Goal: Task Accomplishment & Management: Complete application form

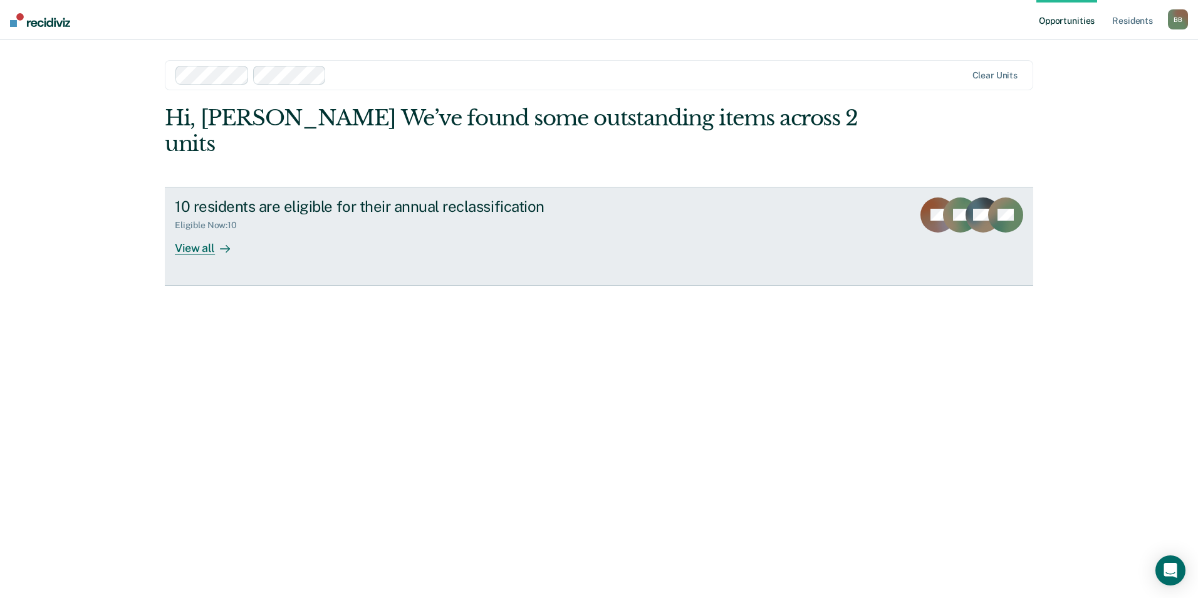
click at [204, 231] on div "View all" at bounding box center [210, 243] width 70 height 24
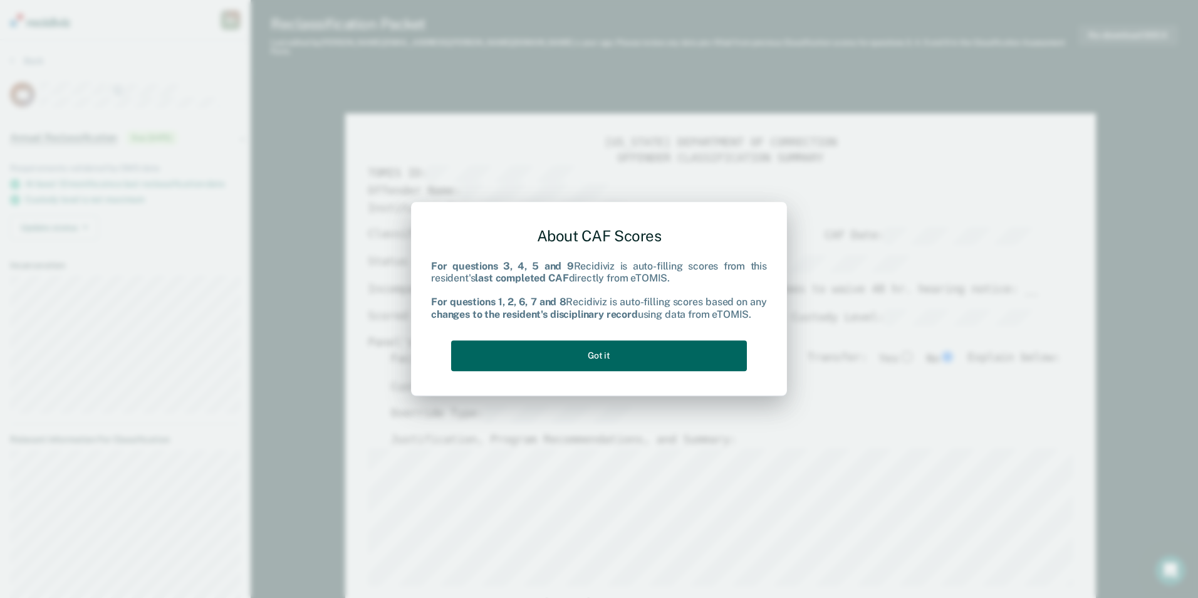
click at [596, 355] on button "Got it" at bounding box center [599, 355] width 296 height 31
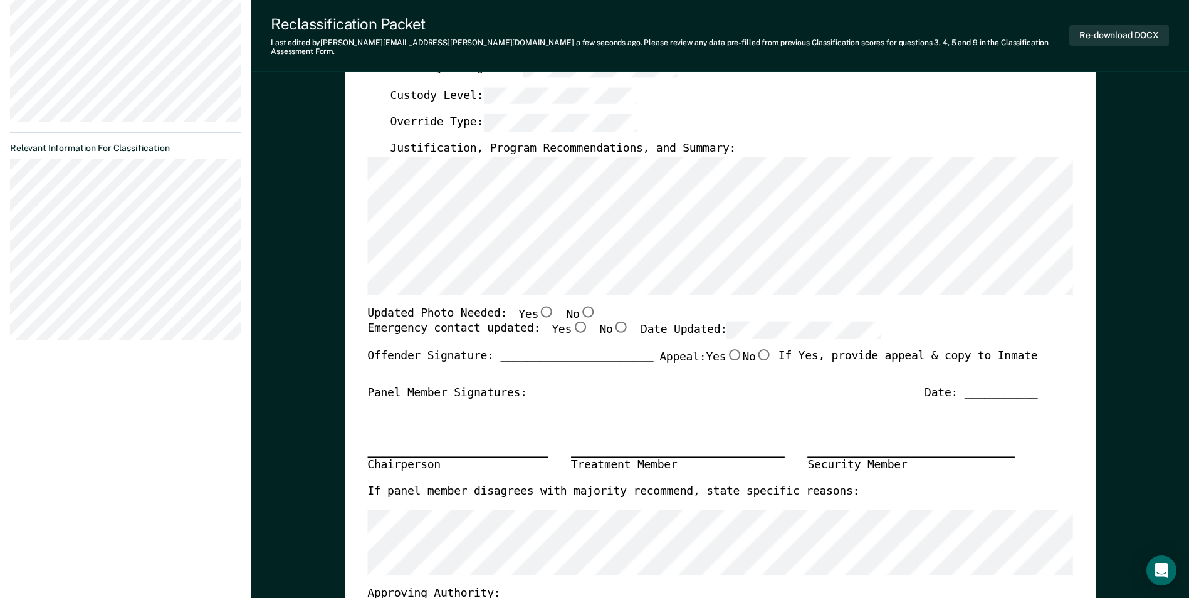
scroll to position [313, 0]
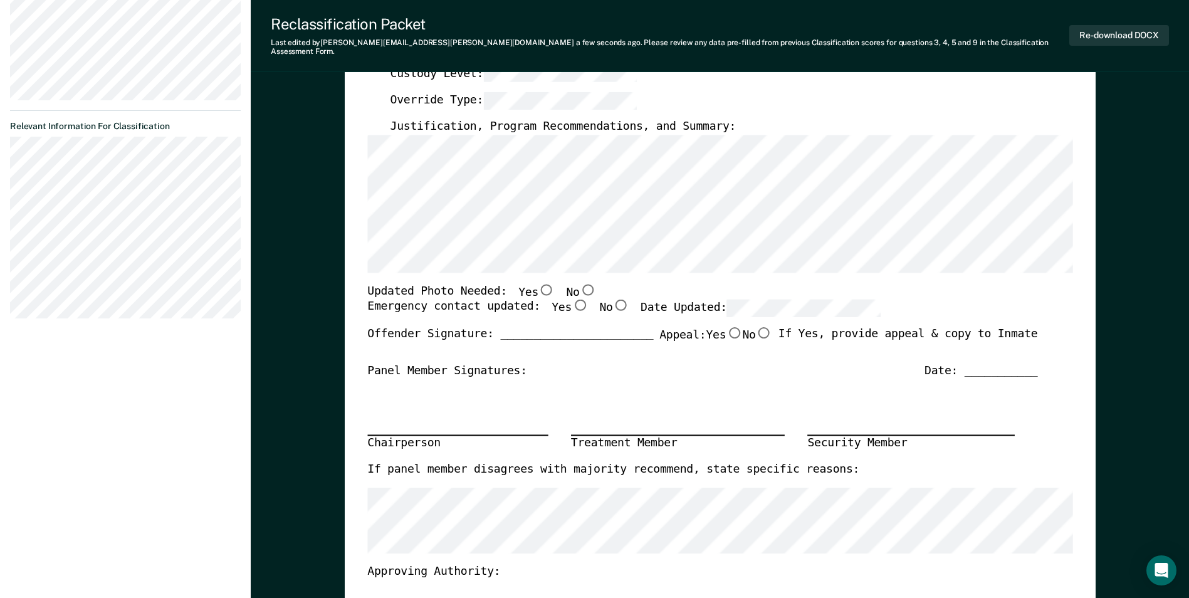
click at [579, 283] on input "No" at bounding box center [587, 288] width 16 height 11
type textarea "x"
radio input "true"
click at [572, 300] on input "Yes" at bounding box center [580, 305] width 16 height 11
type textarea "x"
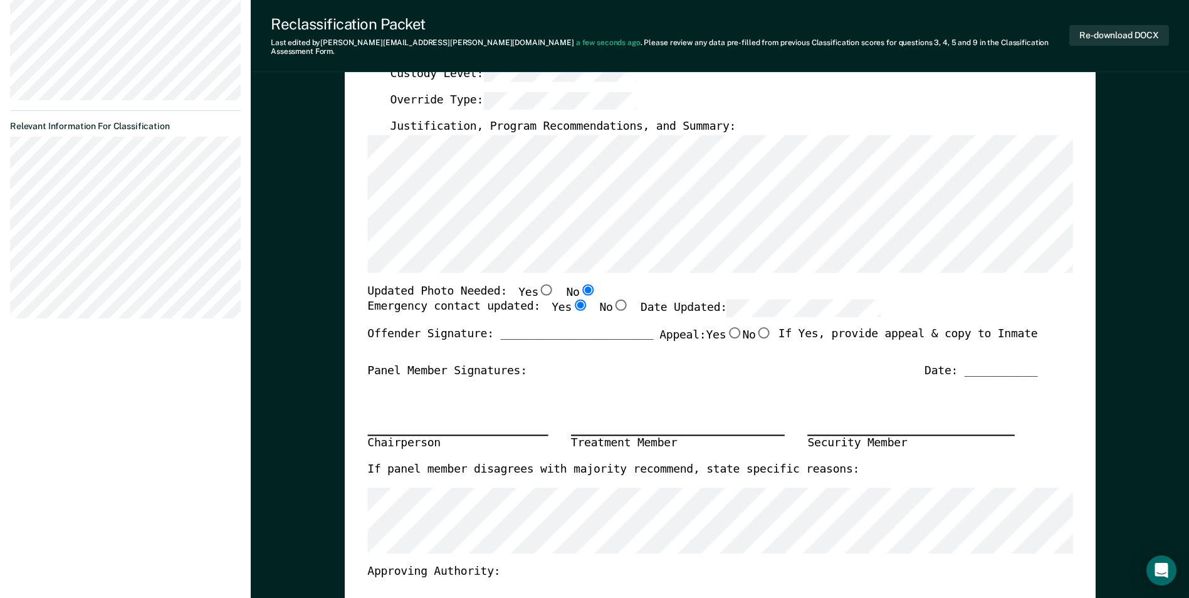
radio input "true"
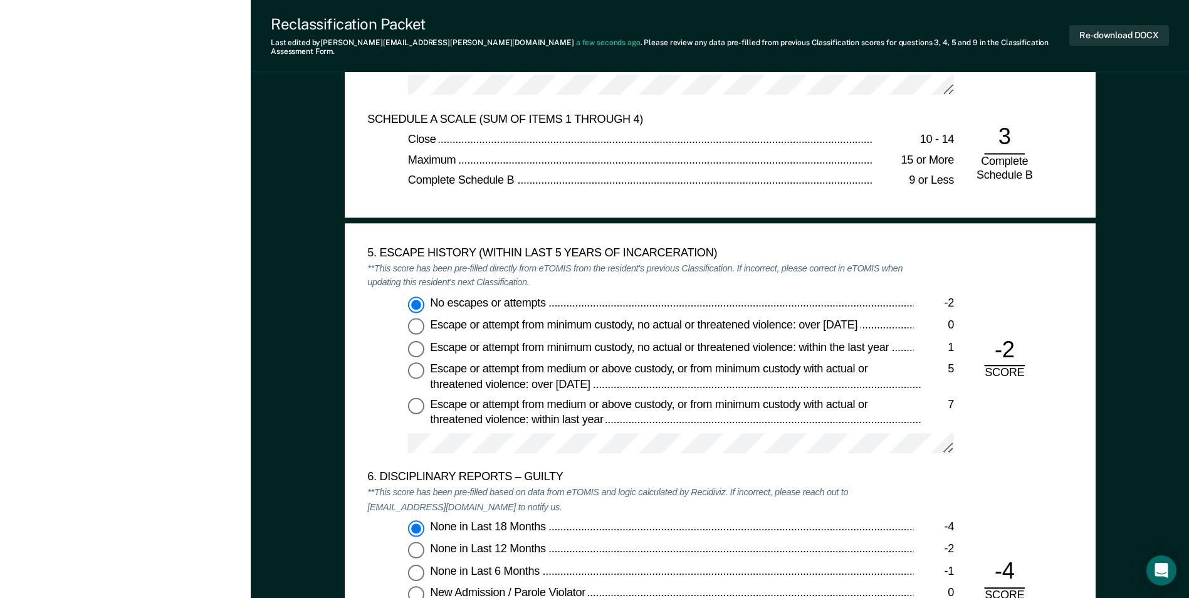
scroll to position [1880, 0]
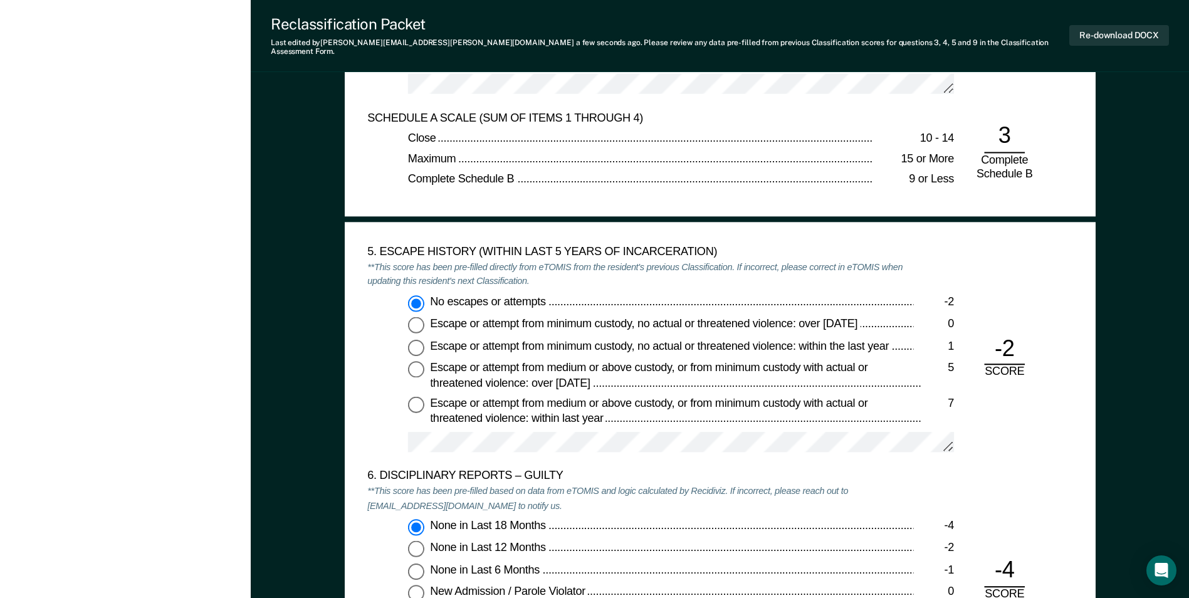
click at [624, 509] on div "6. DISCIPLINARY REPORTS – GUILTY **This score has been pre-filled based on data…" at bounding box center [640, 579] width 546 height 220
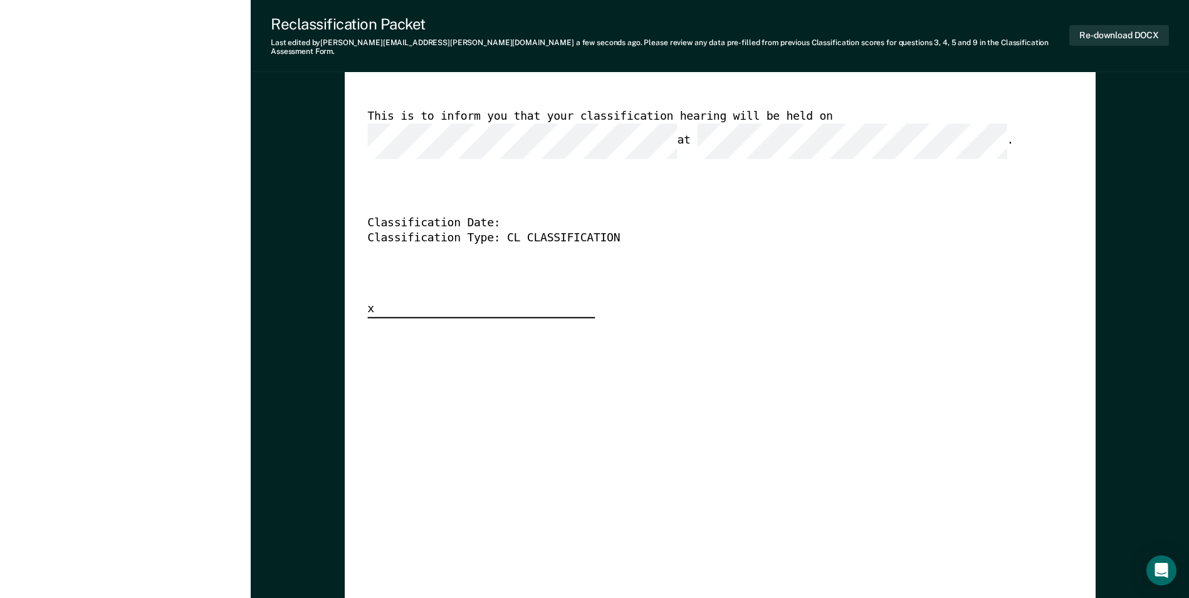
scroll to position [3131, 0]
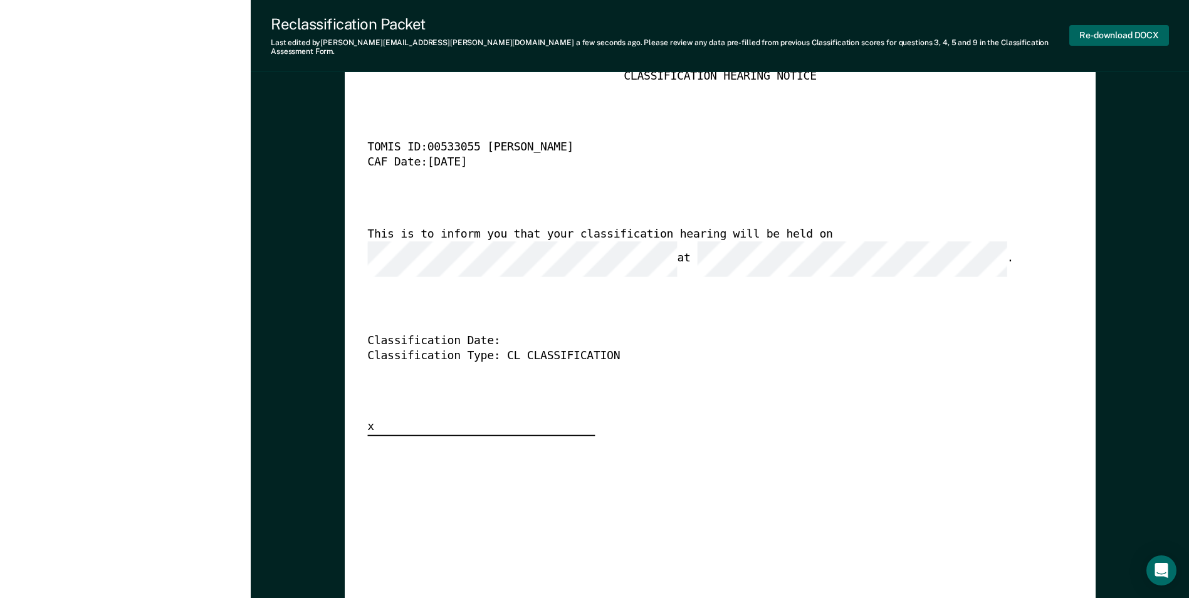
click at [1098, 32] on button "Re-download DOCX" at bounding box center [1119, 35] width 100 height 21
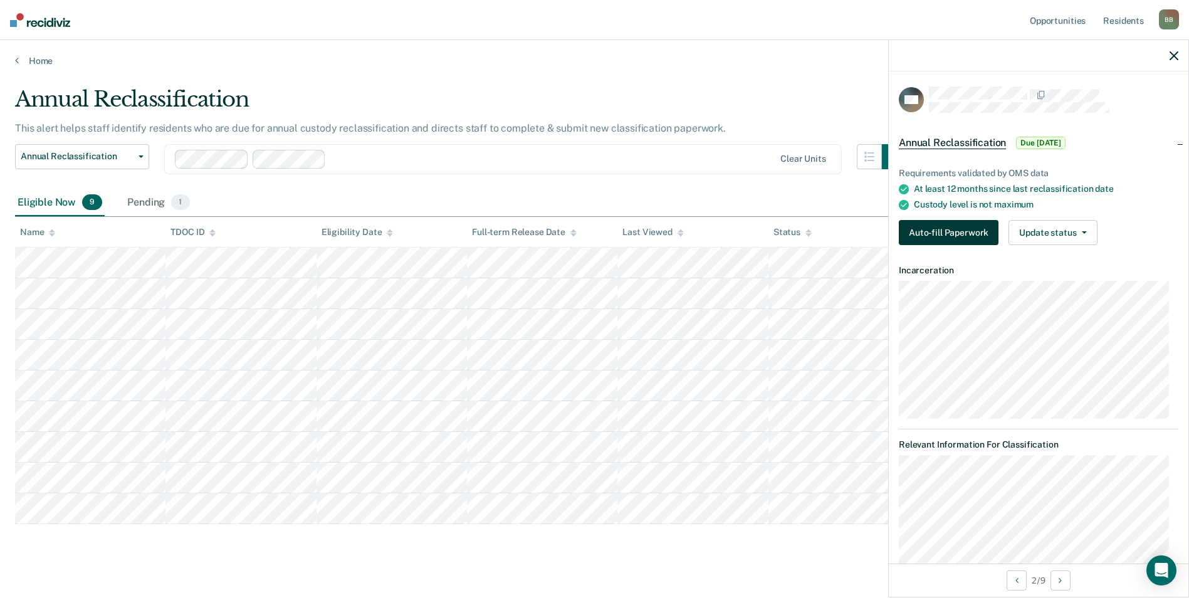
click at [968, 229] on button "Auto-fill Paperwork" at bounding box center [949, 232] width 100 height 25
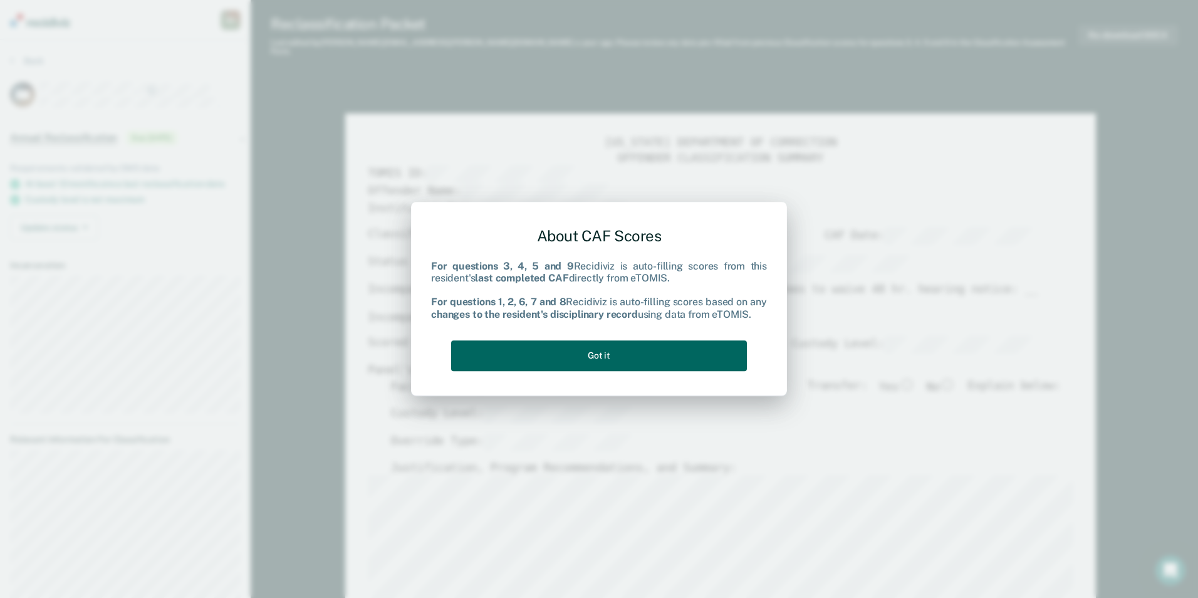
click at [610, 357] on button "Got it" at bounding box center [599, 355] width 296 height 31
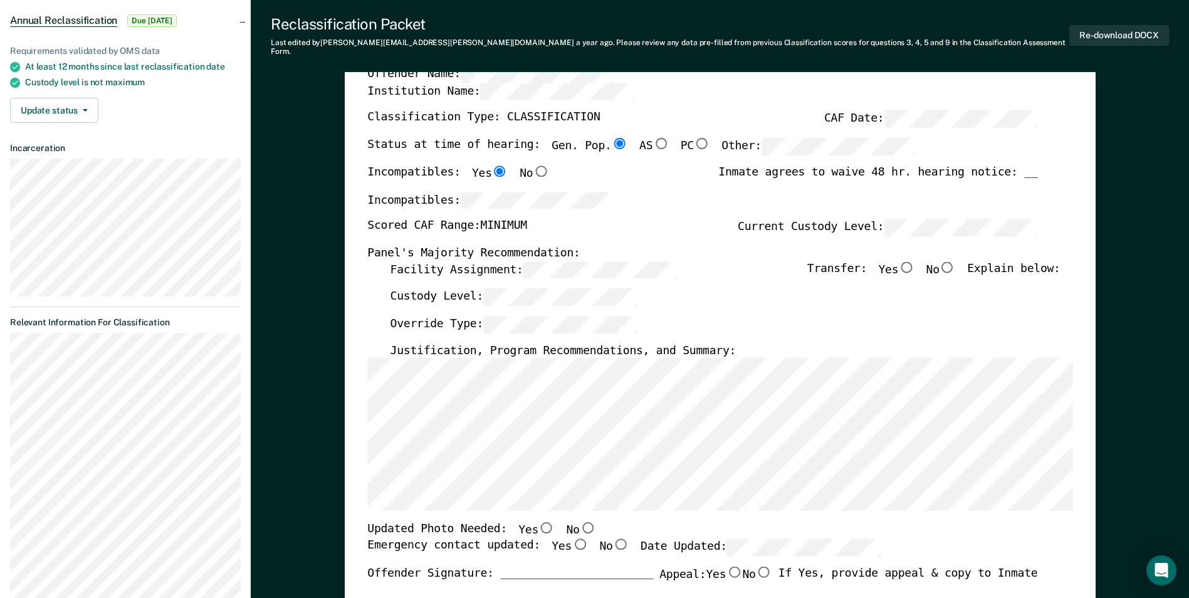
scroll to position [125, 0]
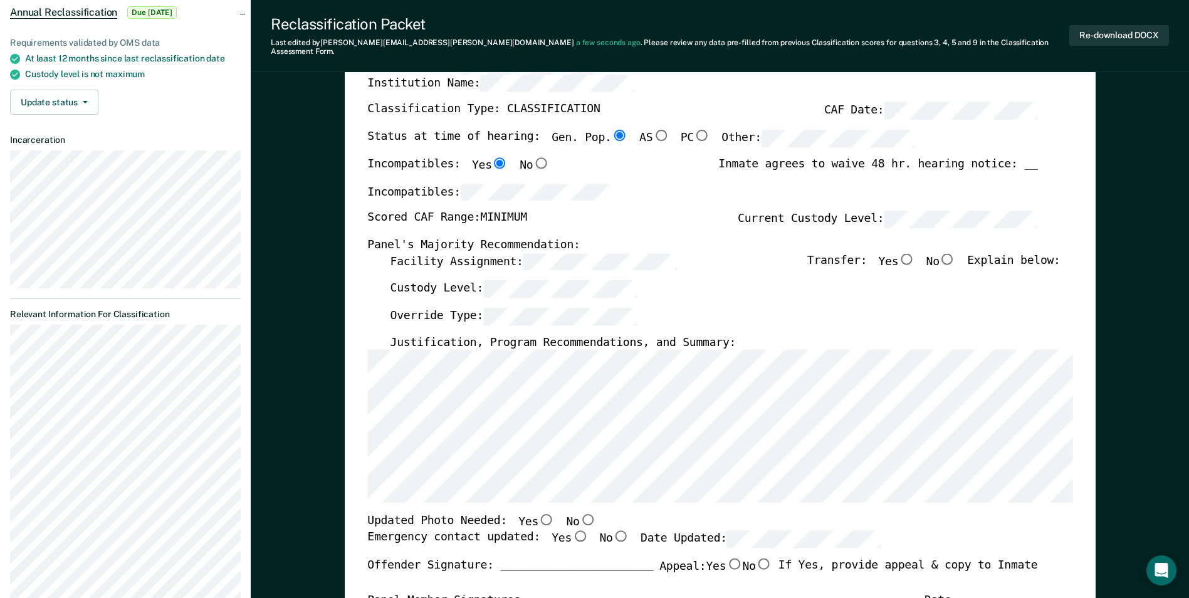
click at [956, 253] on input "No" at bounding box center [947, 258] width 16 height 11
type textarea "x"
radio input "true"
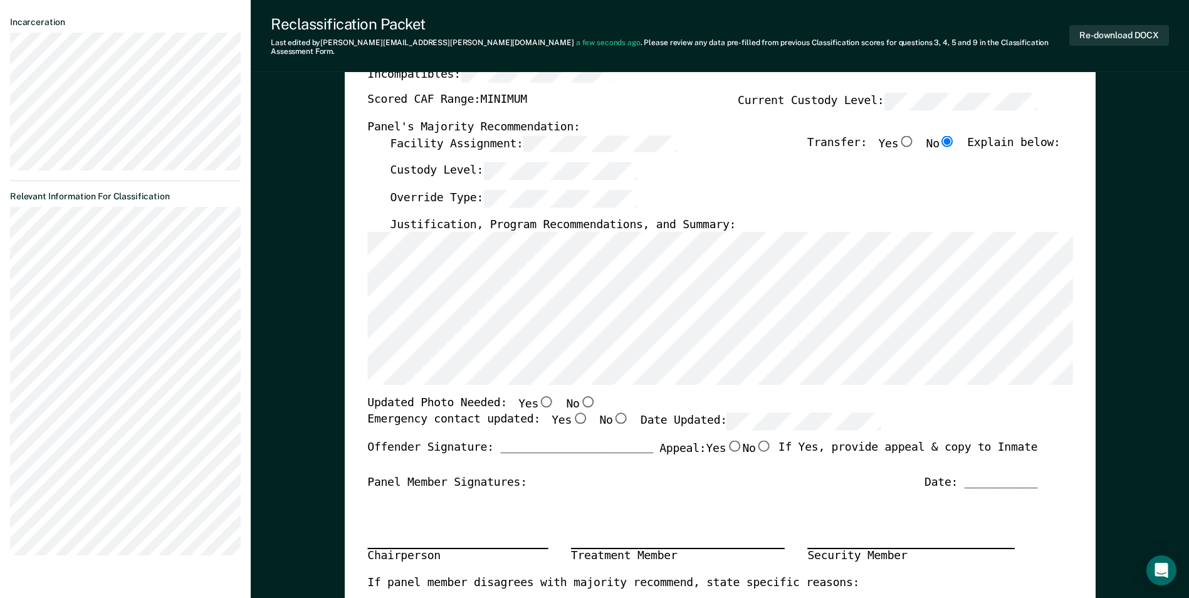
scroll to position [251, 0]
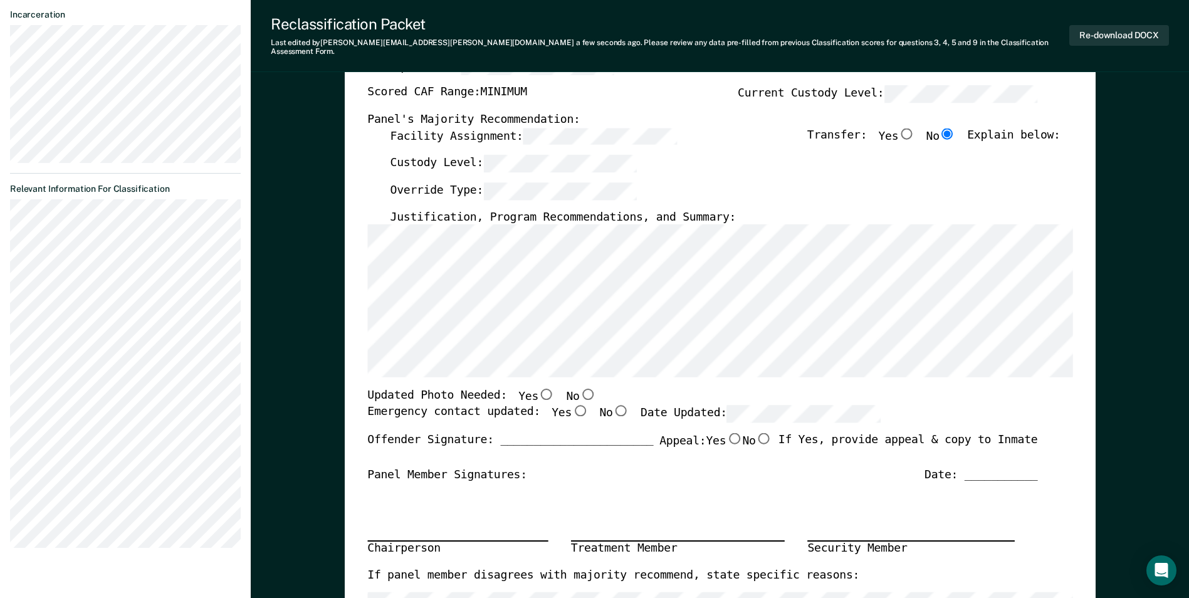
click at [538, 389] on input "Yes" at bounding box center [546, 394] width 16 height 11
type textarea "x"
radio input "true"
click at [572, 405] on input "Yes" at bounding box center [580, 410] width 16 height 11
type textarea "x"
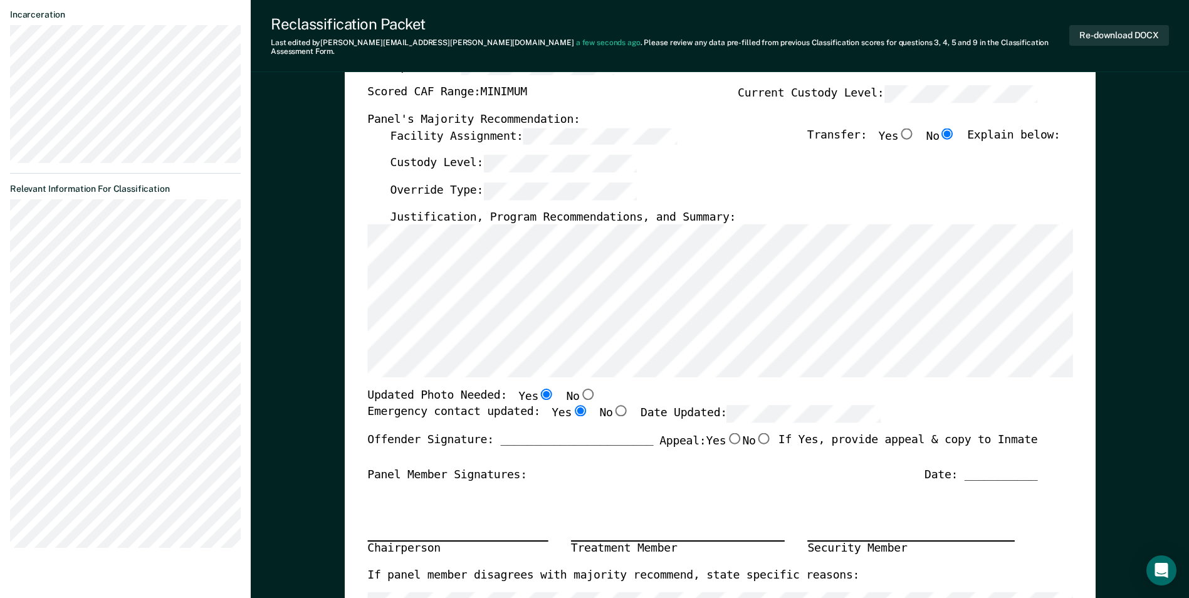
radio input "true"
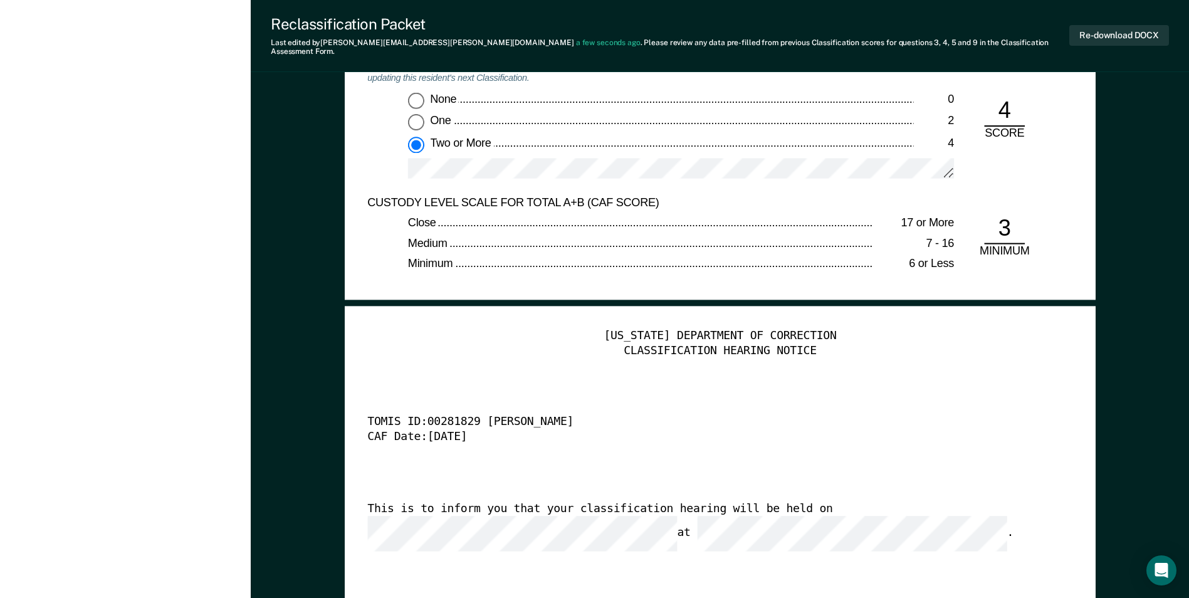
scroll to position [2755, 0]
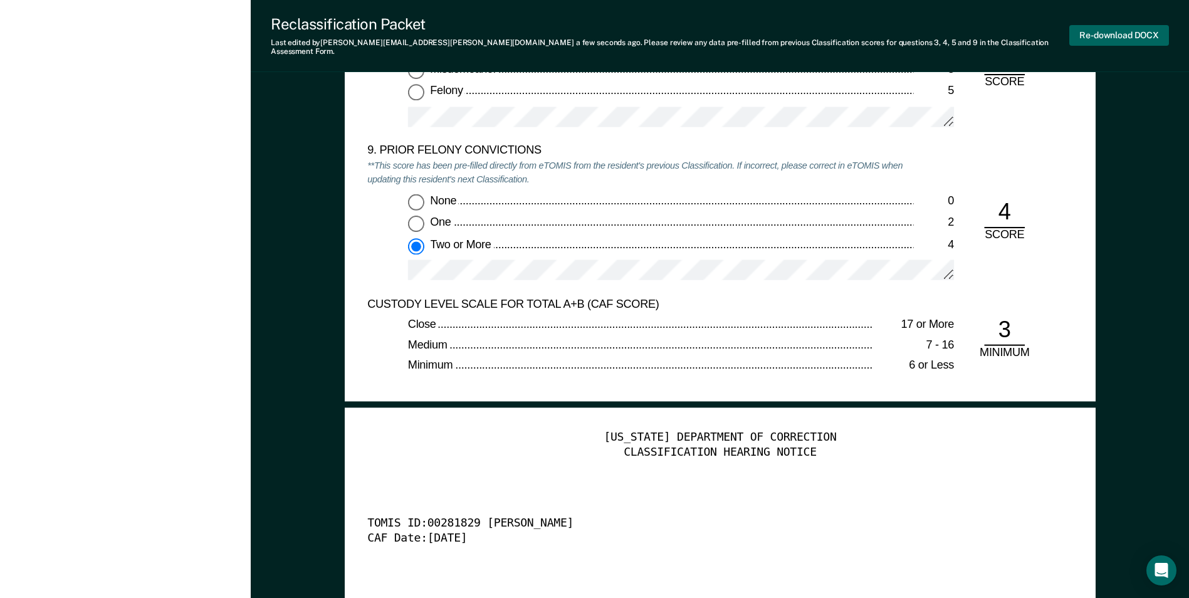
click at [1110, 26] on button "Re-download DOCX" at bounding box center [1119, 35] width 100 height 21
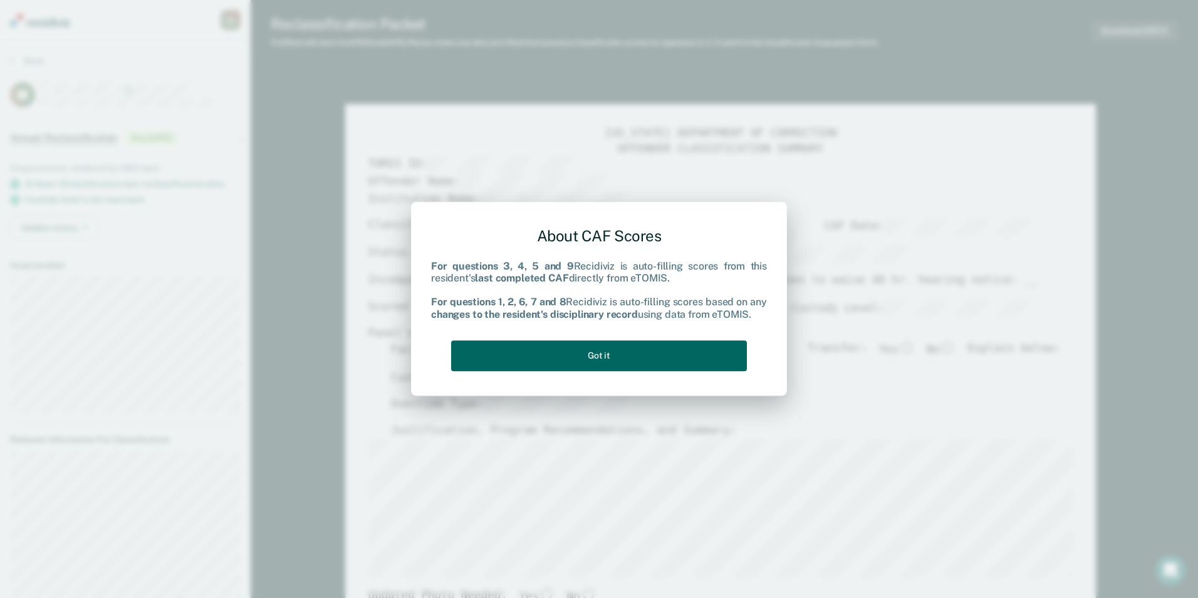
click at [583, 357] on button "Got it" at bounding box center [599, 355] width 296 height 31
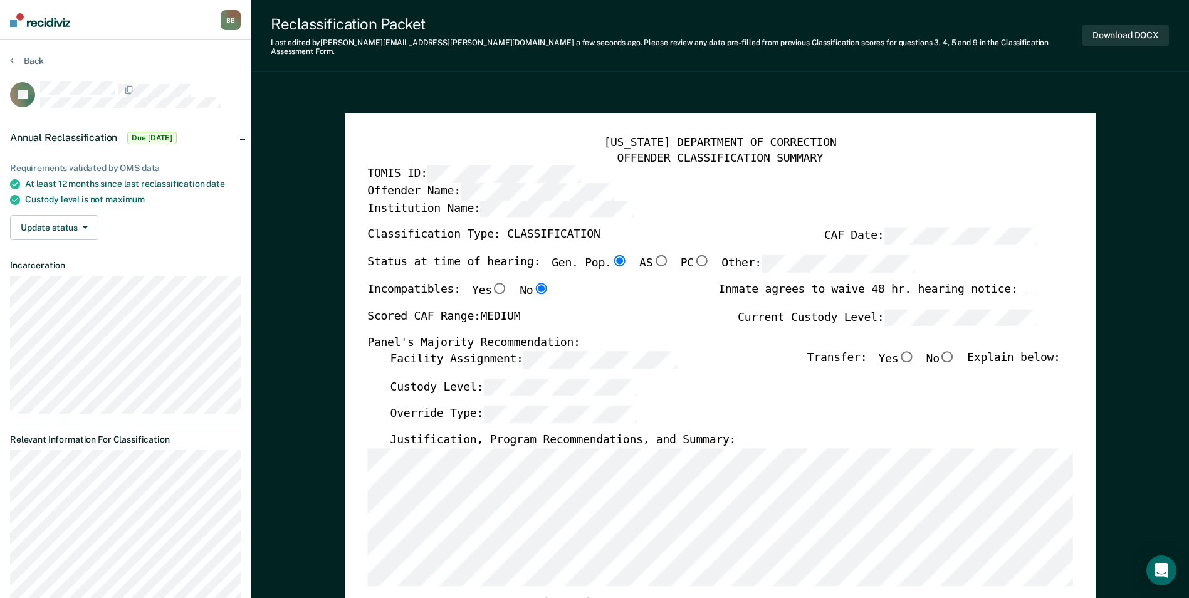
click at [954, 350] on input "No" at bounding box center [947, 355] width 16 height 11
type textarea "x"
radio input "true"
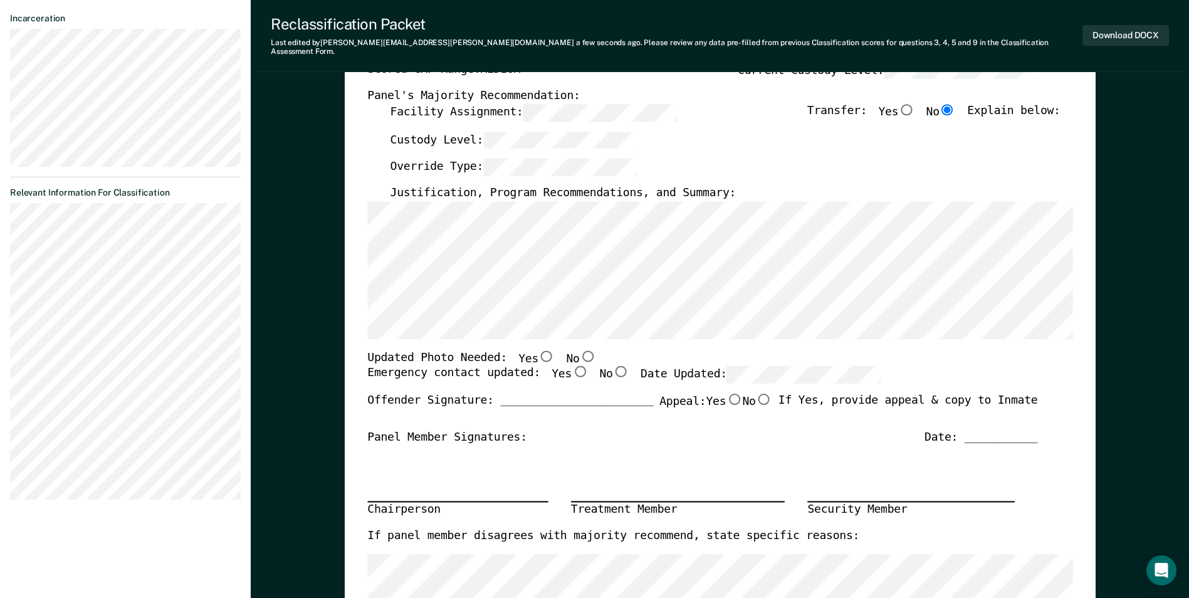
scroll to position [251, 0]
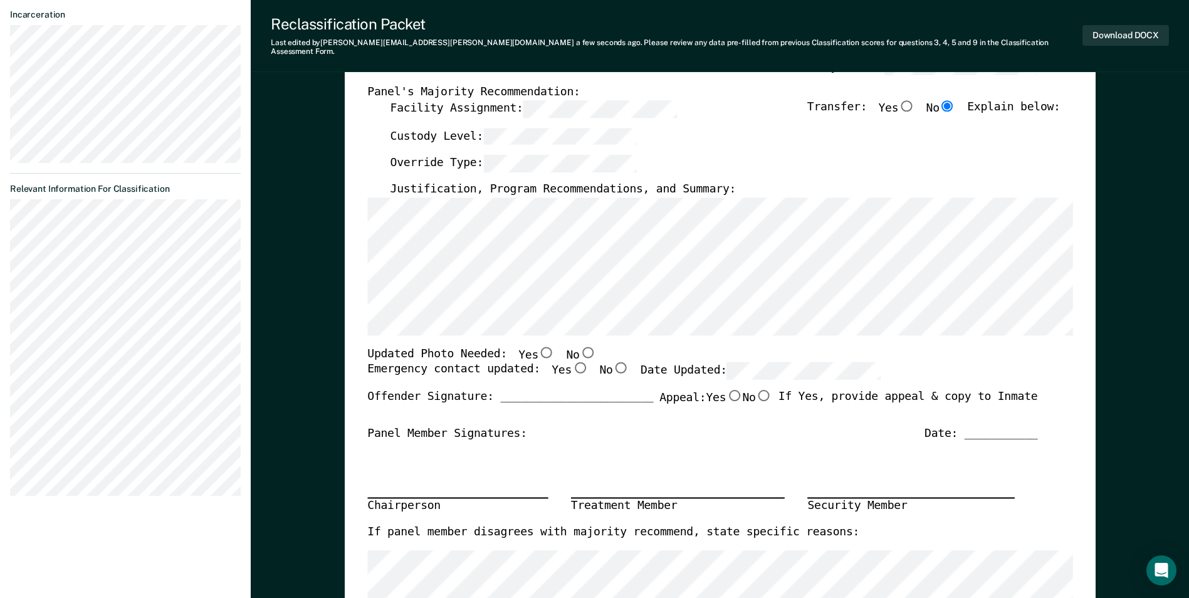
click at [579, 346] on input "No" at bounding box center [587, 351] width 16 height 11
type textarea "x"
radio input "true"
click at [572, 362] on input "Yes" at bounding box center [580, 367] width 16 height 11
type textarea "x"
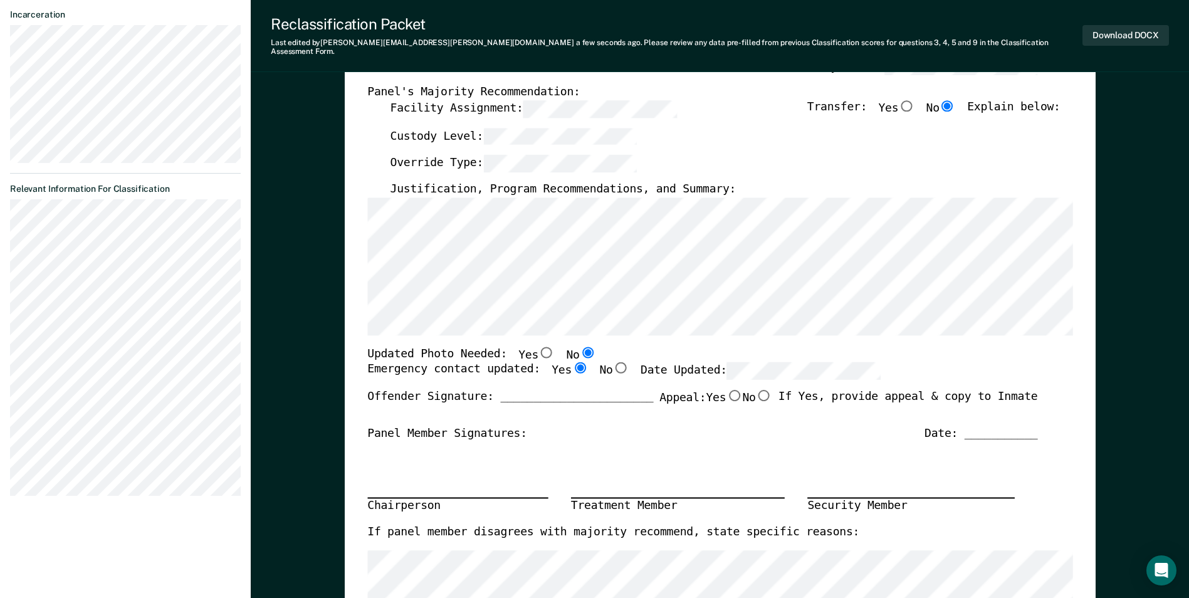
radio input "true"
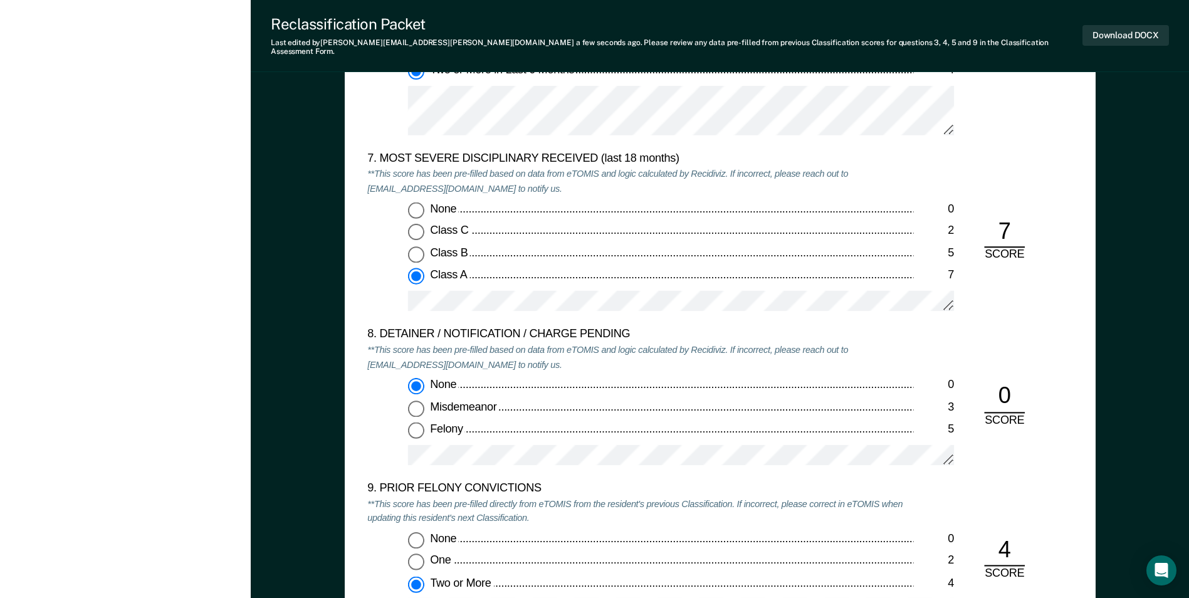
scroll to position [2695, 0]
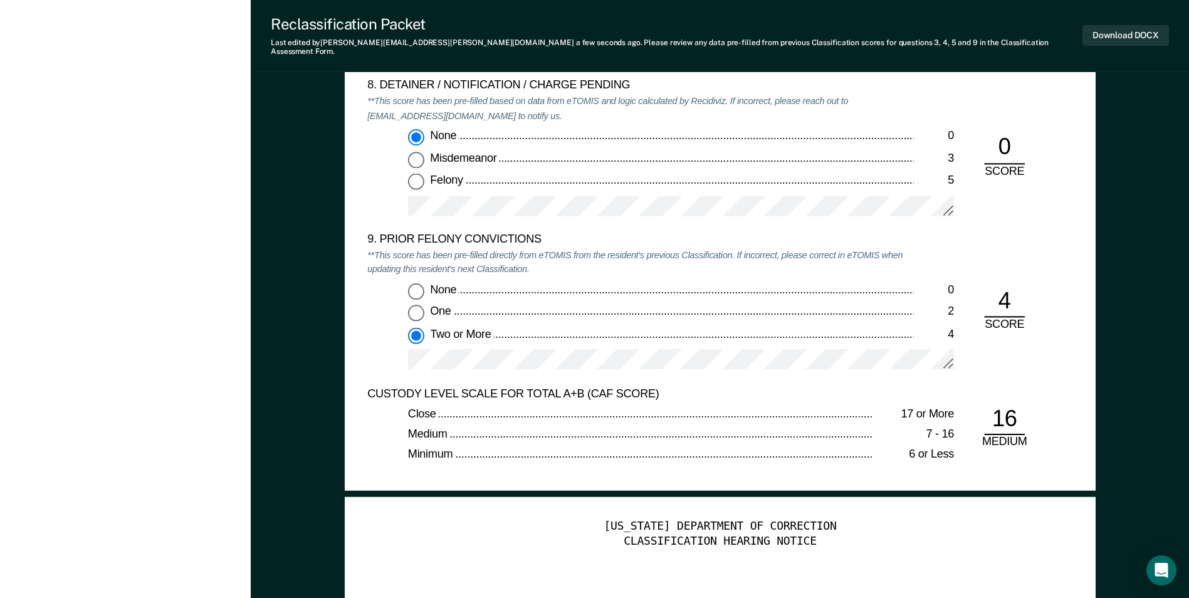
click at [615, 305] on div "One" at bounding box center [671, 312] width 483 height 15
click at [424, 305] on input "One 2" at bounding box center [416, 313] width 16 height 16
type textarea "x"
radio input "true"
radio input "false"
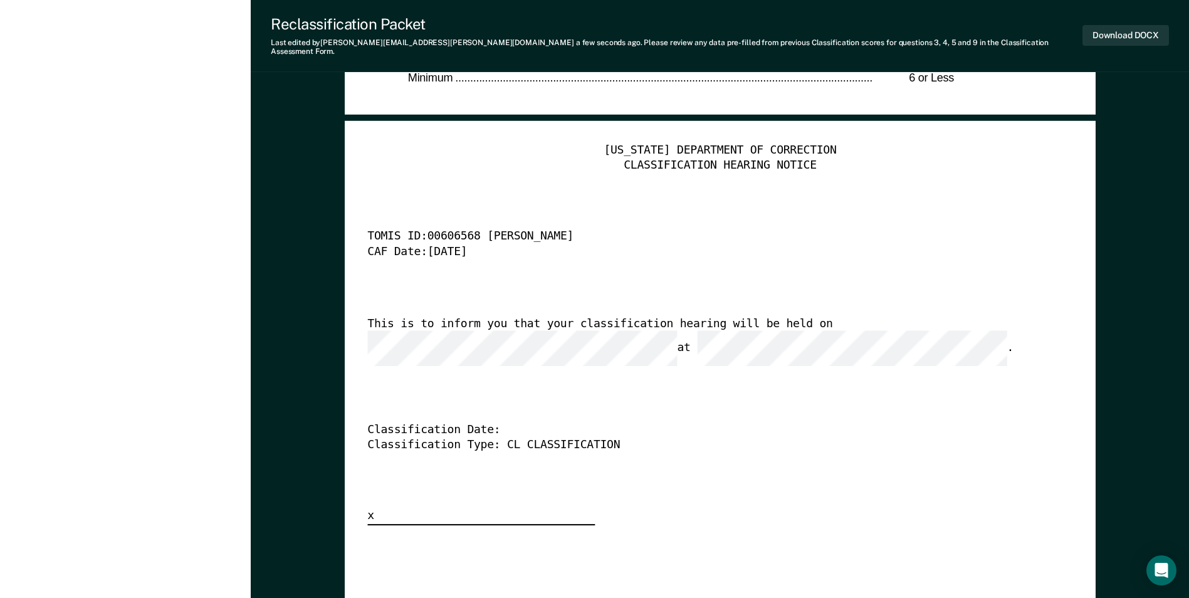
scroll to position [2820, 0]
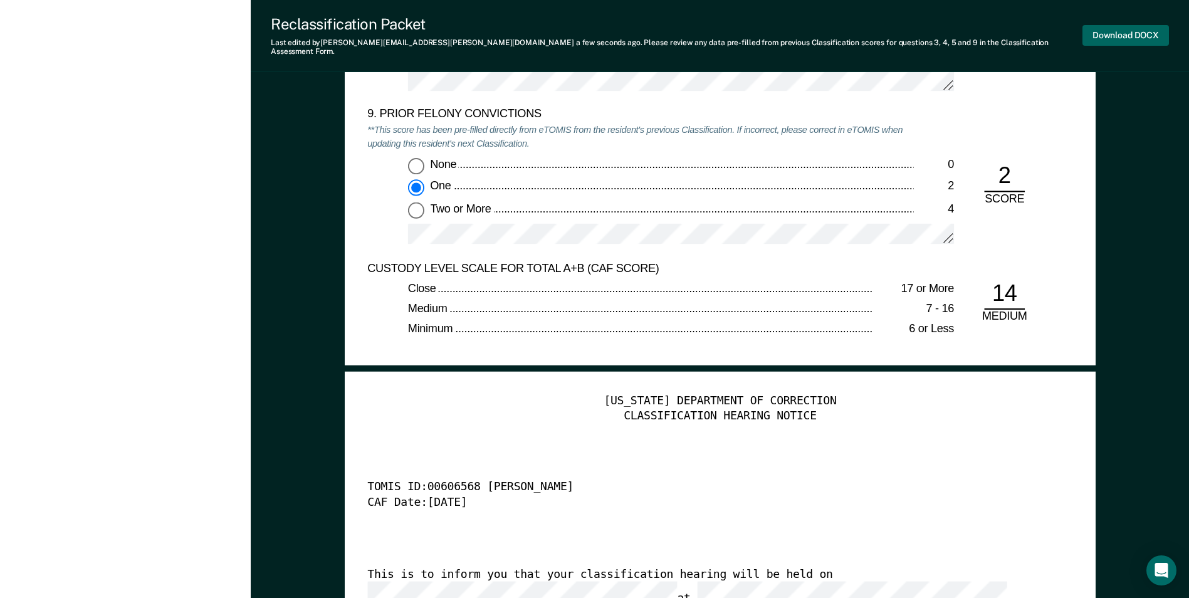
click at [1119, 29] on button "Download DOCX" at bounding box center [1125, 35] width 86 height 21
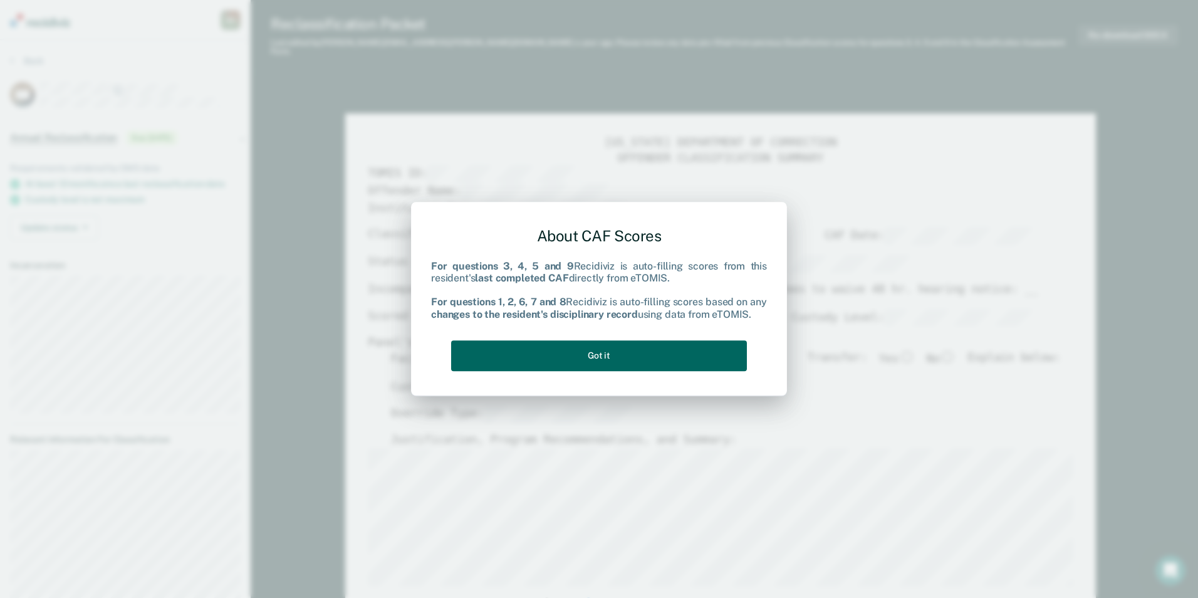
click at [666, 355] on button "Got it" at bounding box center [599, 355] width 296 height 31
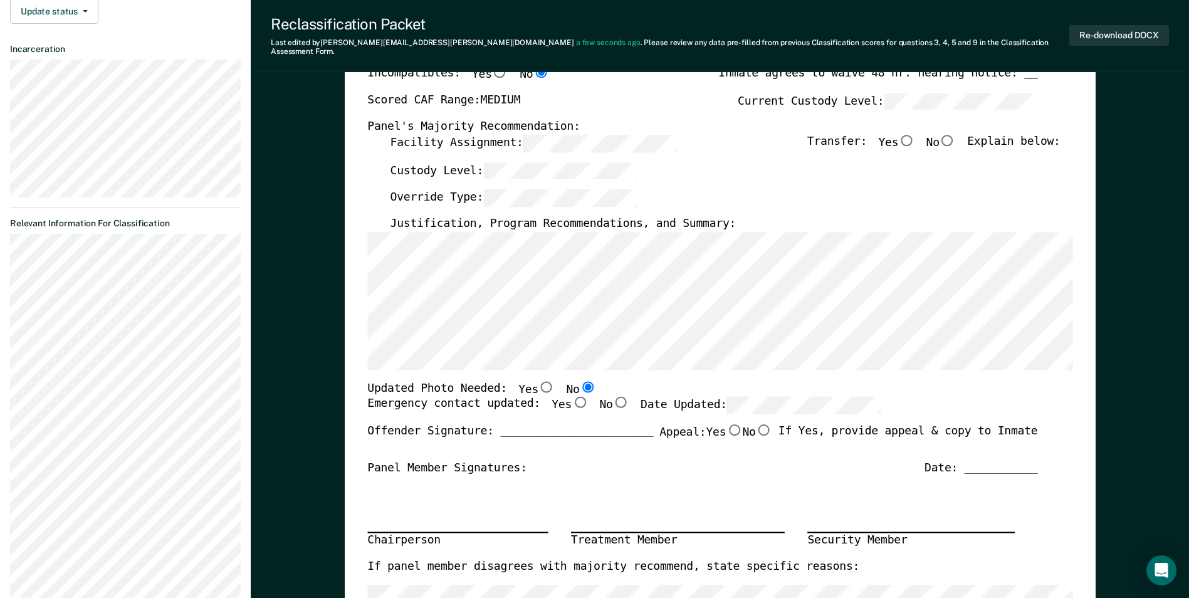
scroll to position [251, 0]
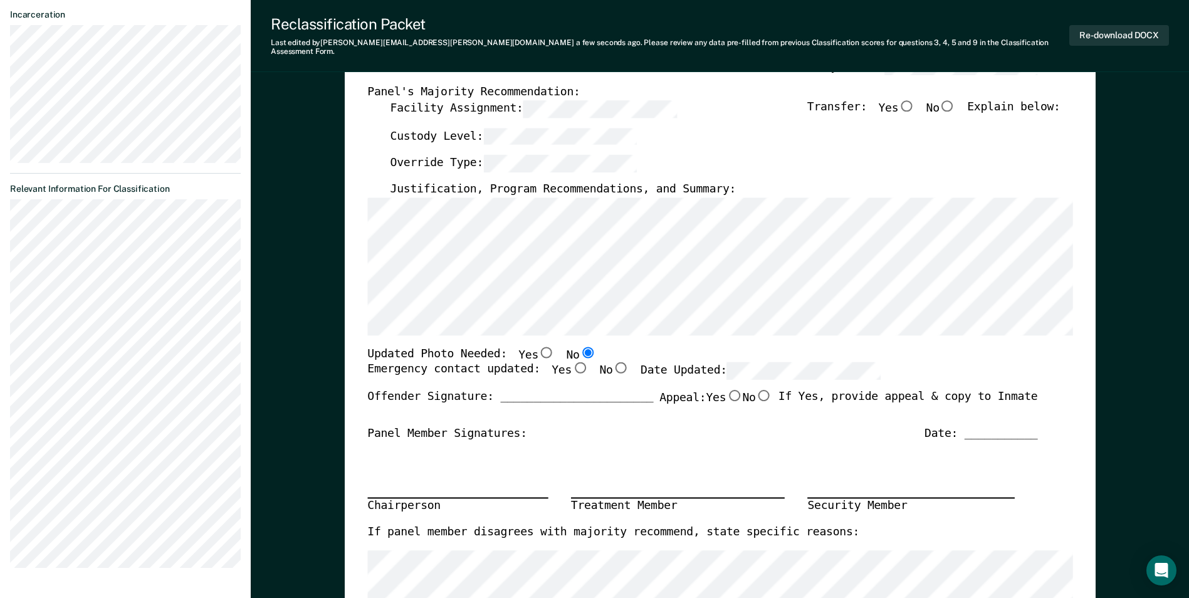
click at [572, 362] on input "Yes" at bounding box center [580, 367] width 16 height 11
type textarea "x"
radio input "true"
click at [955, 100] on input "No" at bounding box center [947, 105] width 16 height 11
type textarea "x"
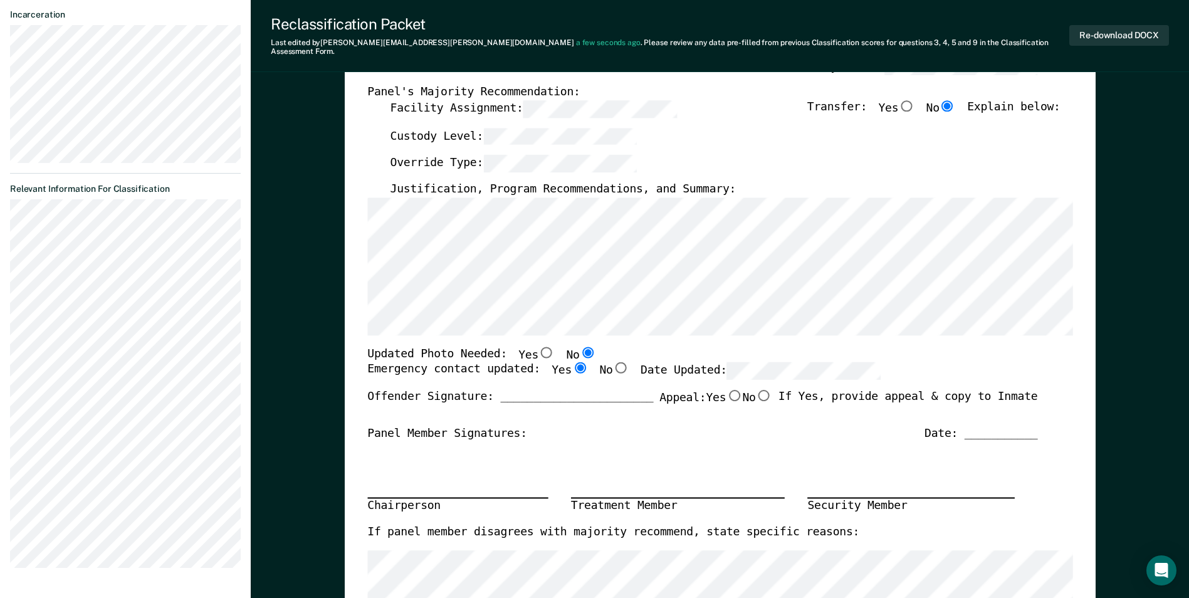
radio input "true"
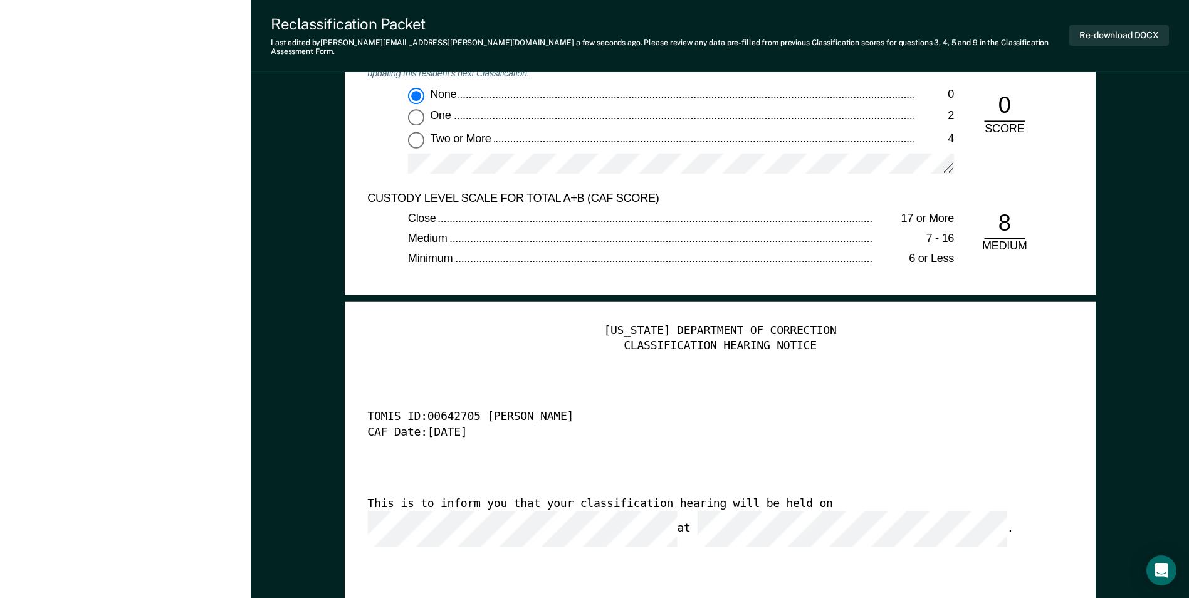
scroll to position [3071, 0]
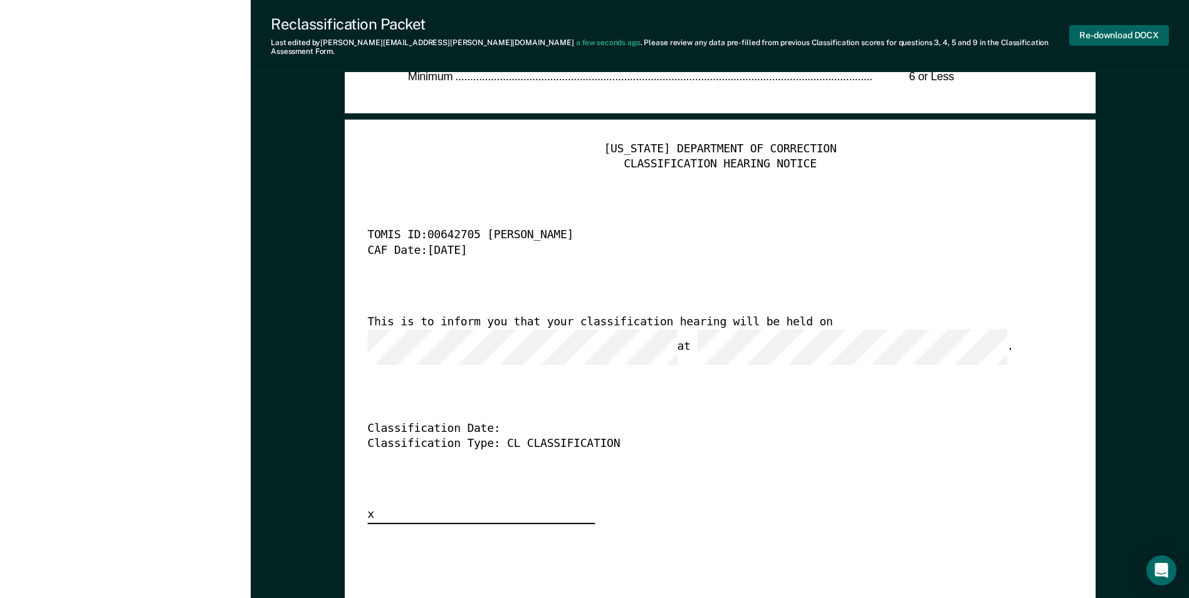
click at [1104, 27] on button "Re-download DOCX" at bounding box center [1119, 35] width 100 height 21
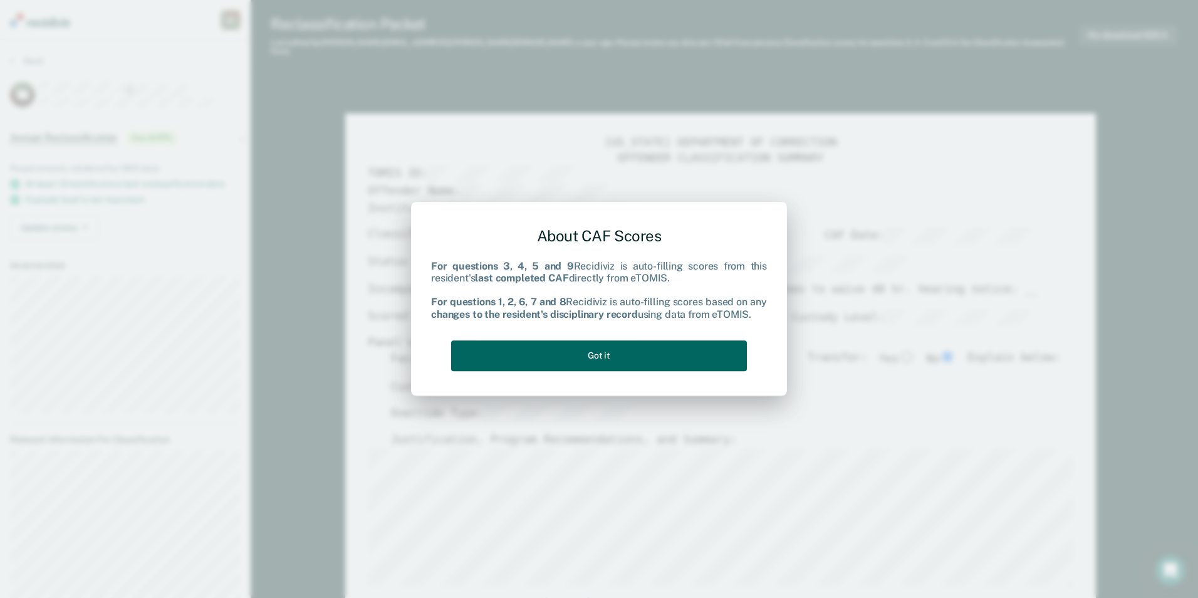
click at [623, 361] on button "Got it" at bounding box center [599, 355] width 296 height 31
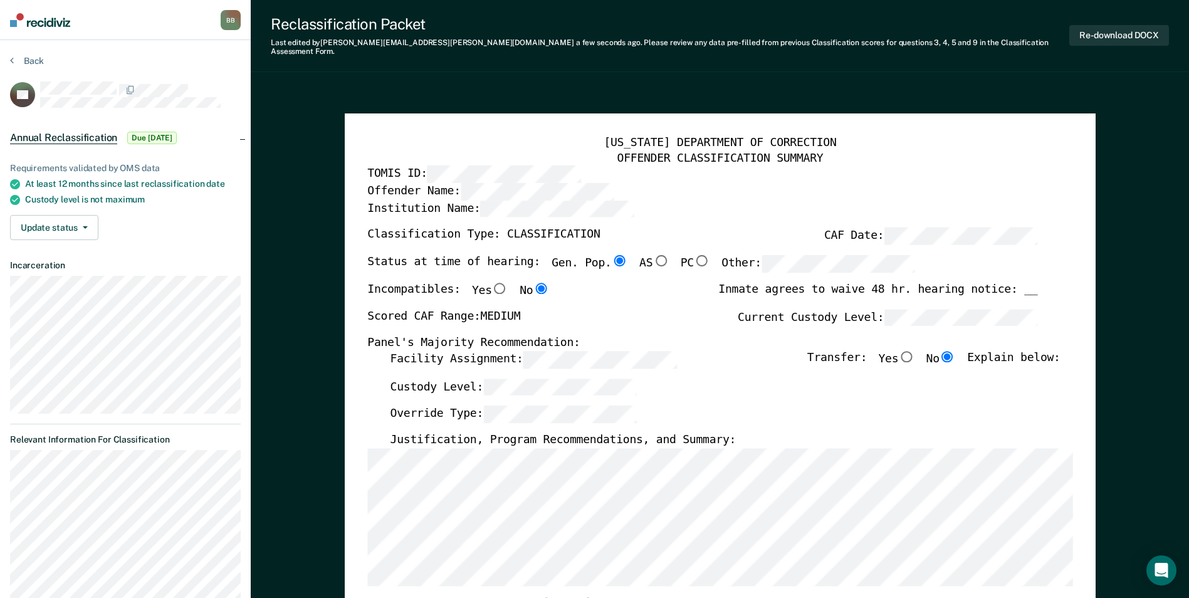
click at [491, 282] on input "Yes" at bounding box center [499, 287] width 16 height 11
type textarea "x"
radio input "true"
radio input "false"
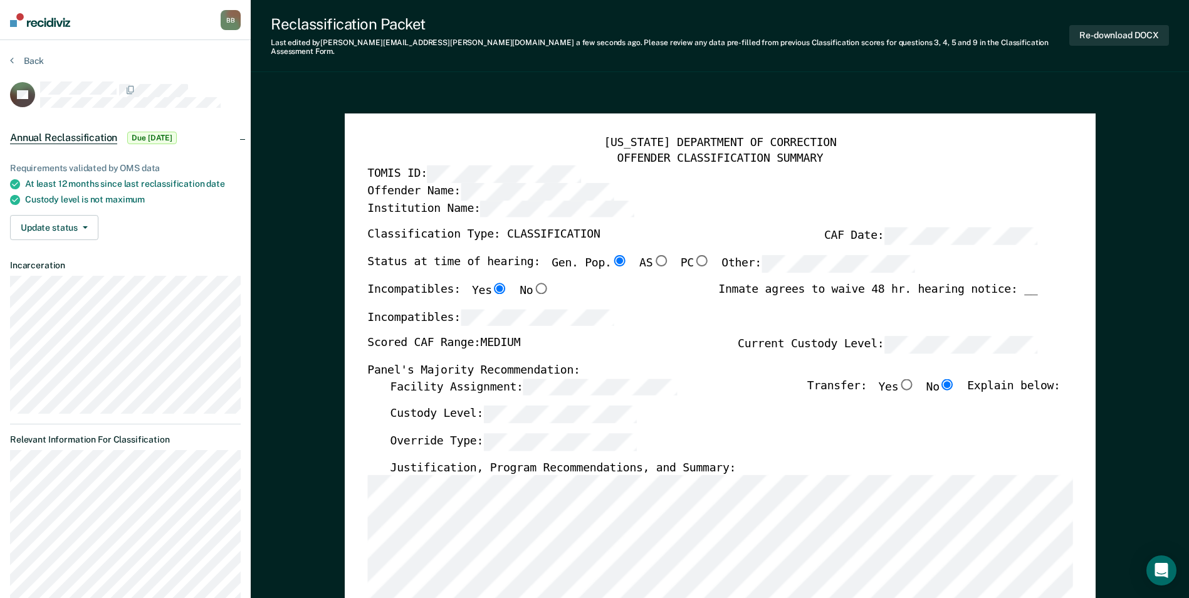
click at [533, 282] on input "No" at bounding box center [541, 287] width 16 height 11
type textarea "x"
radio input "false"
radio input "true"
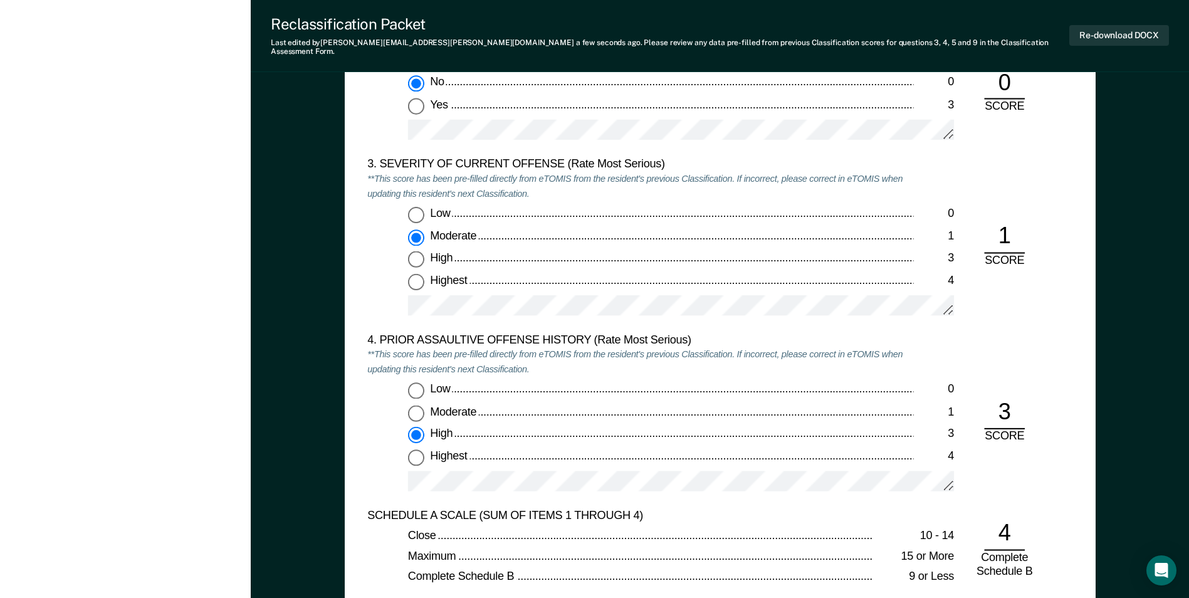
scroll to position [1504, 0]
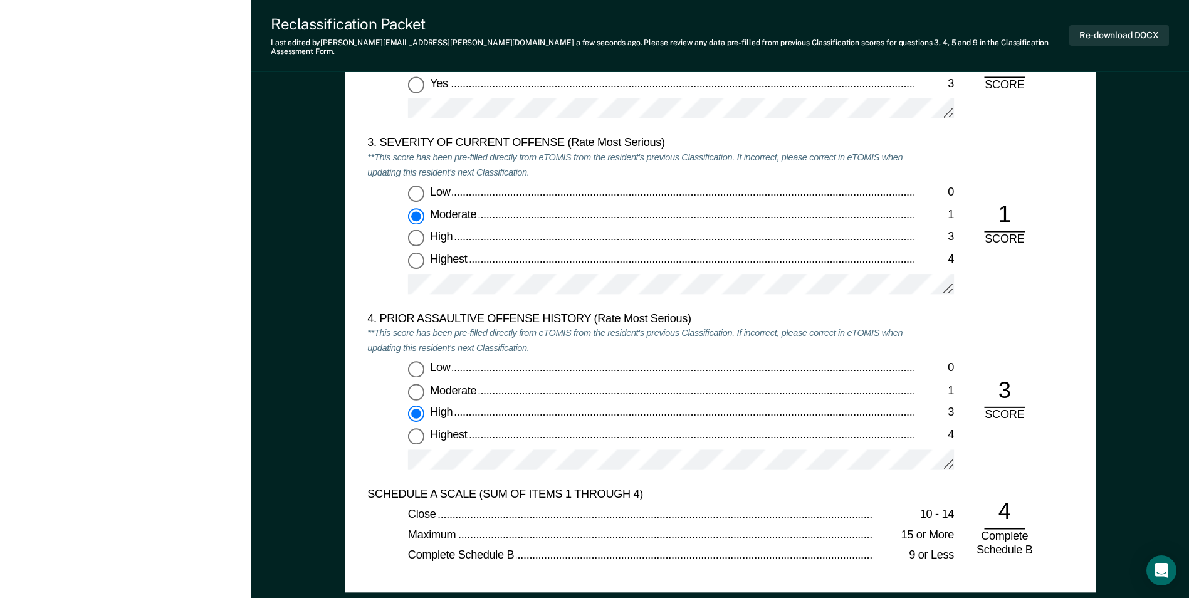
click at [422, 252] on input "Highest 4" at bounding box center [416, 260] width 16 height 16
type textarea "x"
radio input "false"
radio input "true"
click at [417, 362] on input "Low 0" at bounding box center [416, 369] width 16 height 16
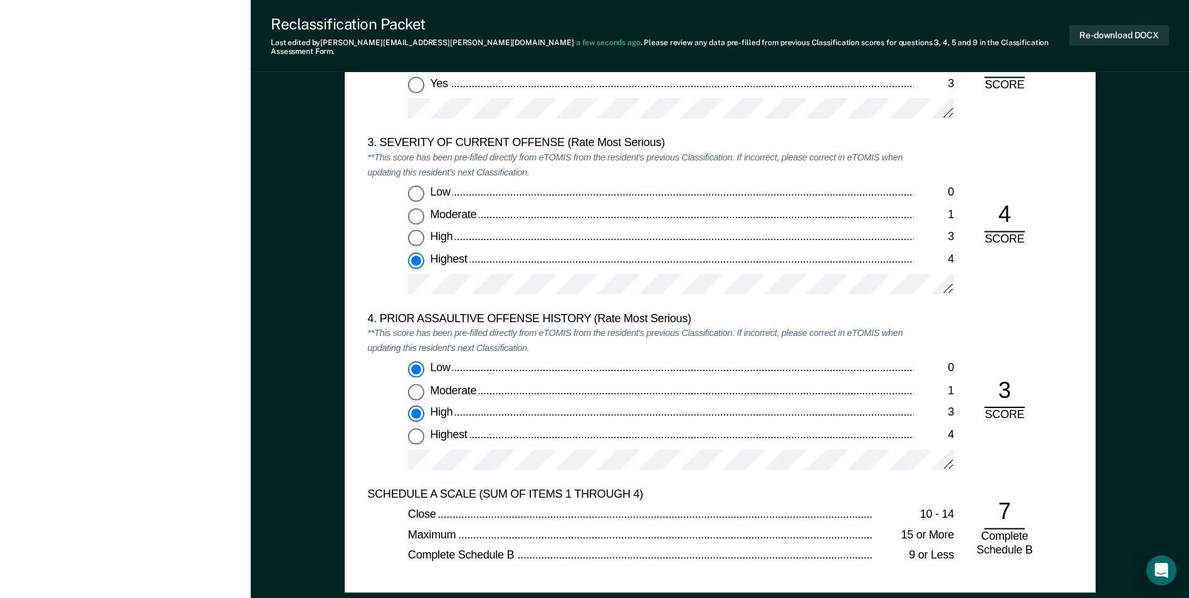
type textarea "x"
radio input "true"
radio input "false"
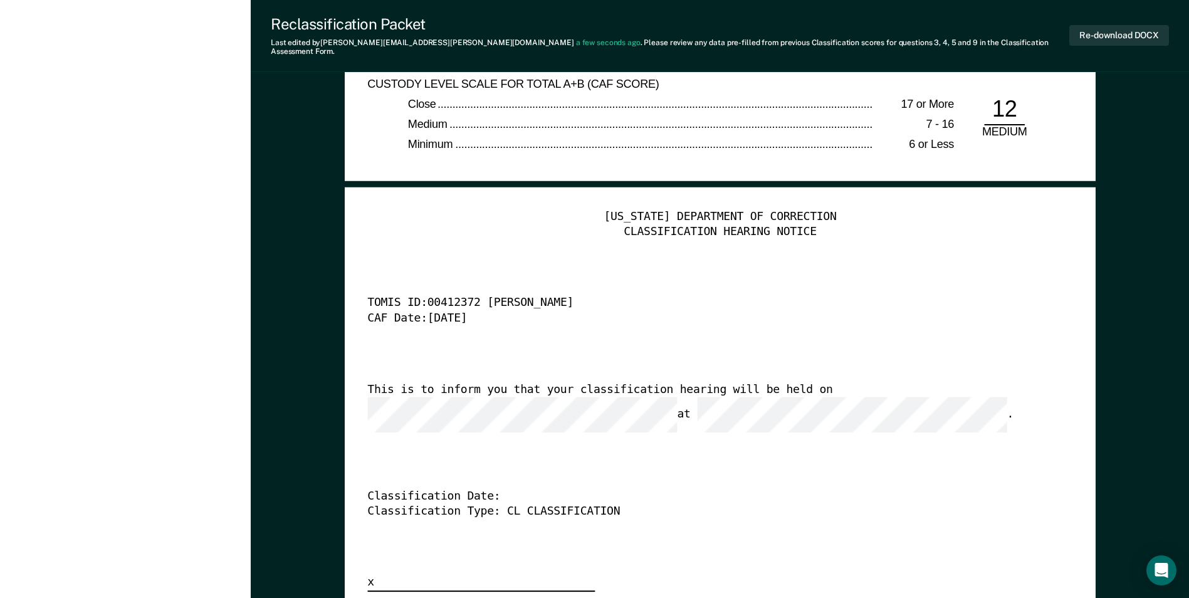
scroll to position [3008, 0]
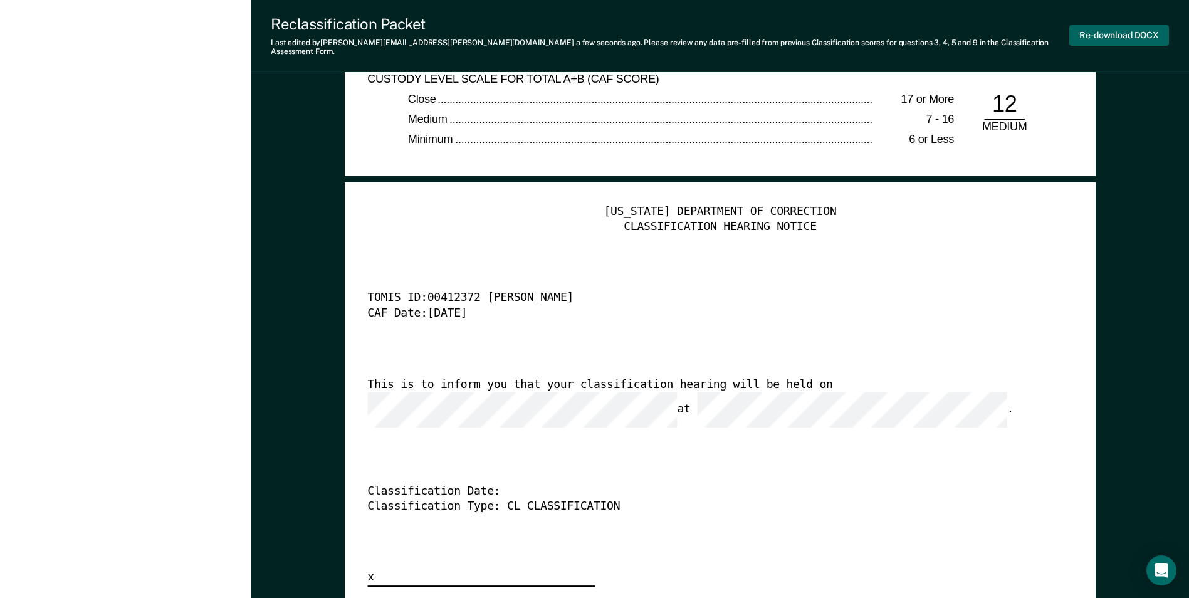
click at [1112, 29] on button "Re-download DOCX" at bounding box center [1119, 35] width 100 height 21
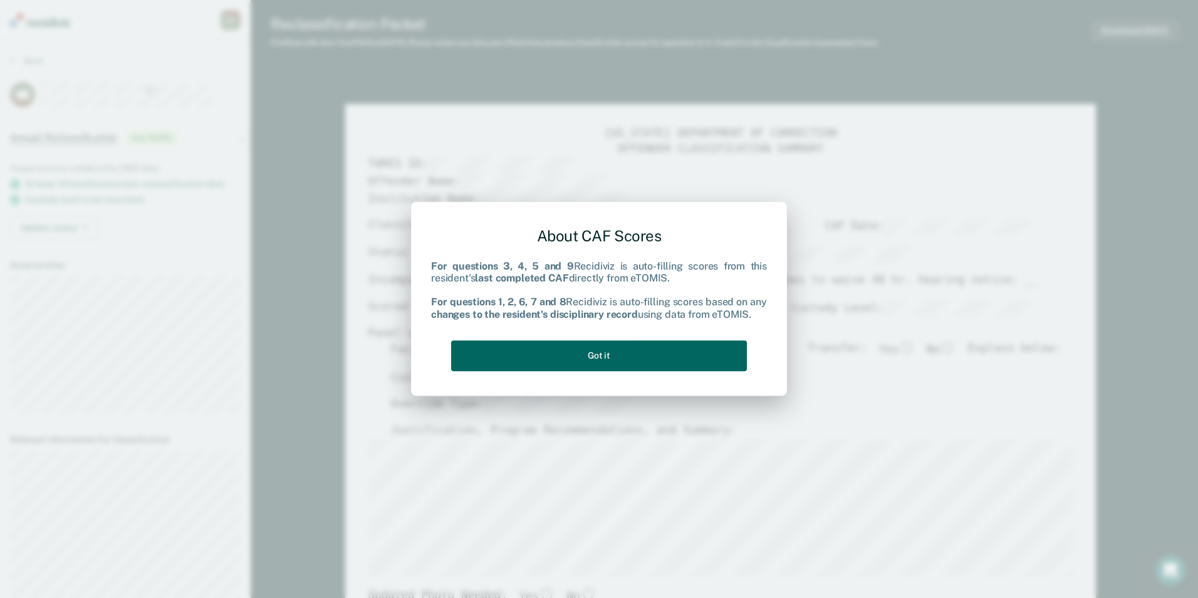
click at [621, 353] on button "Got it" at bounding box center [599, 355] width 296 height 31
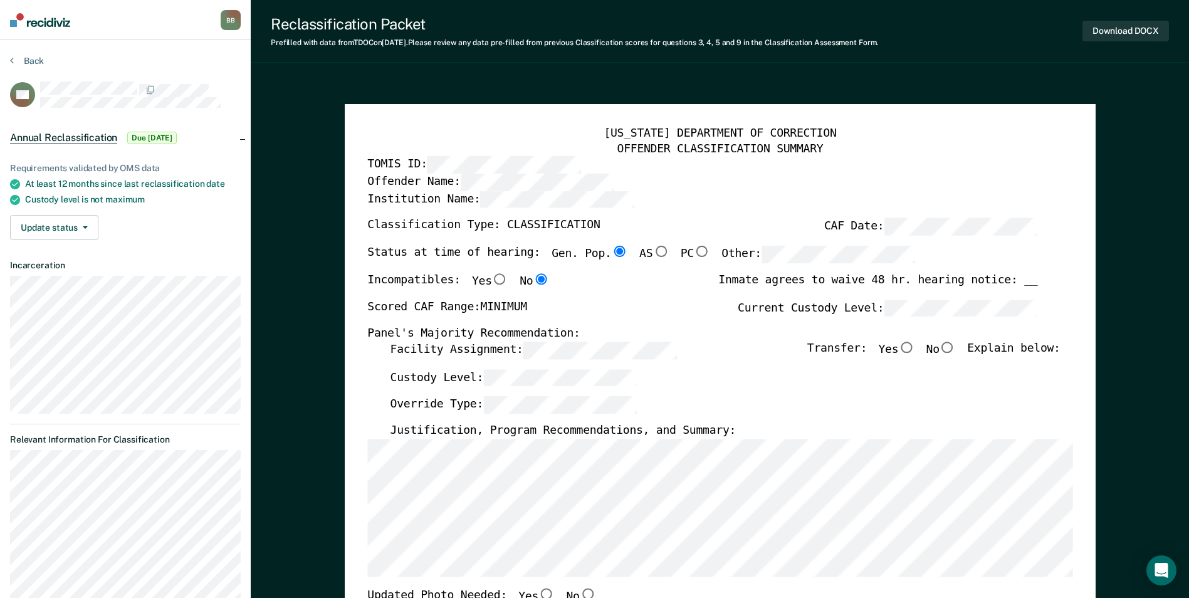
click at [956, 350] on input "No" at bounding box center [947, 347] width 16 height 11
type textarea "x"
radio input "true"
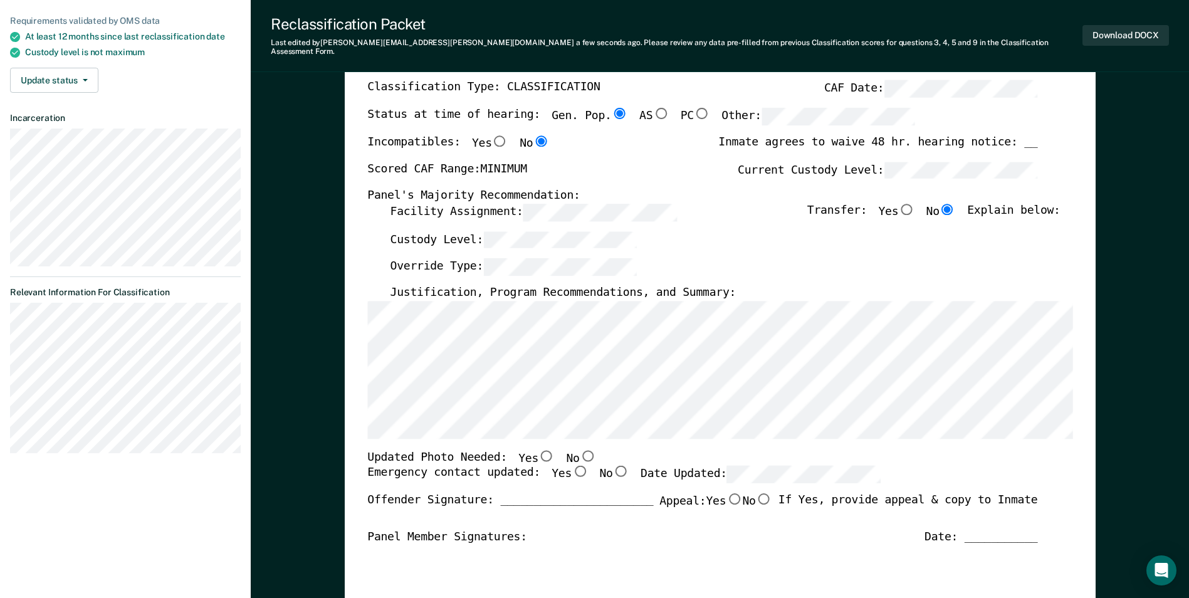
scroll to position [188, 0]
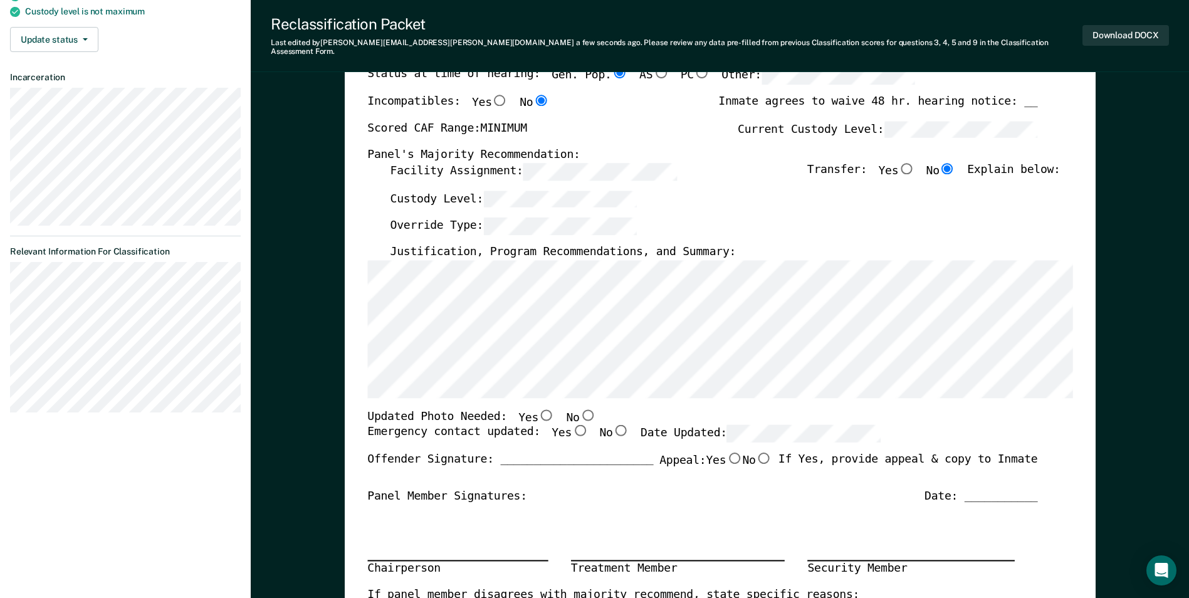
click at [579, 409] on input "No" at bounding box center [587, 414] width 16 height 11
type textarea "x"
radio input "true"
click at [572, 425] on input "Yes" at bounding box center [580, 430] width 16 height 11
type textarea "x"
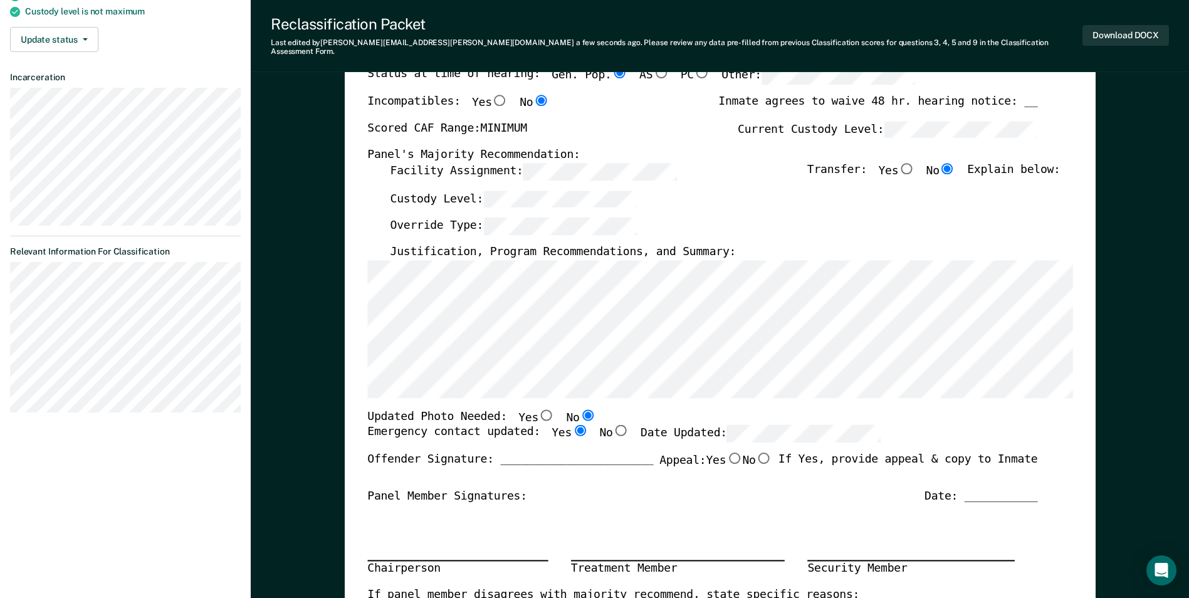
radio input "true"
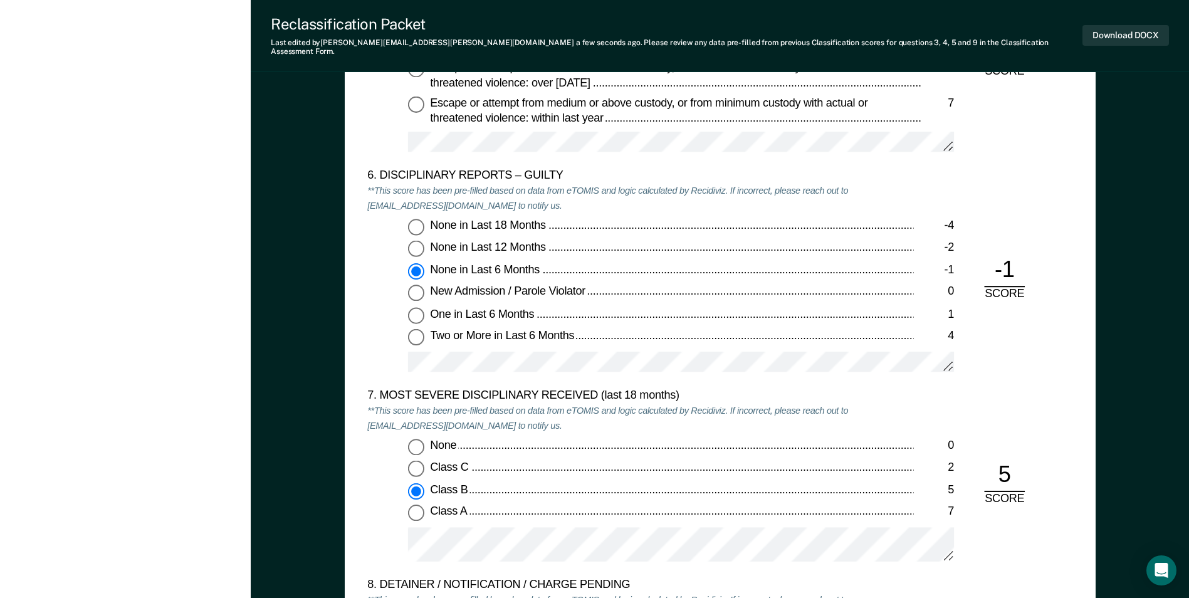
scroll to position [2193, 0]
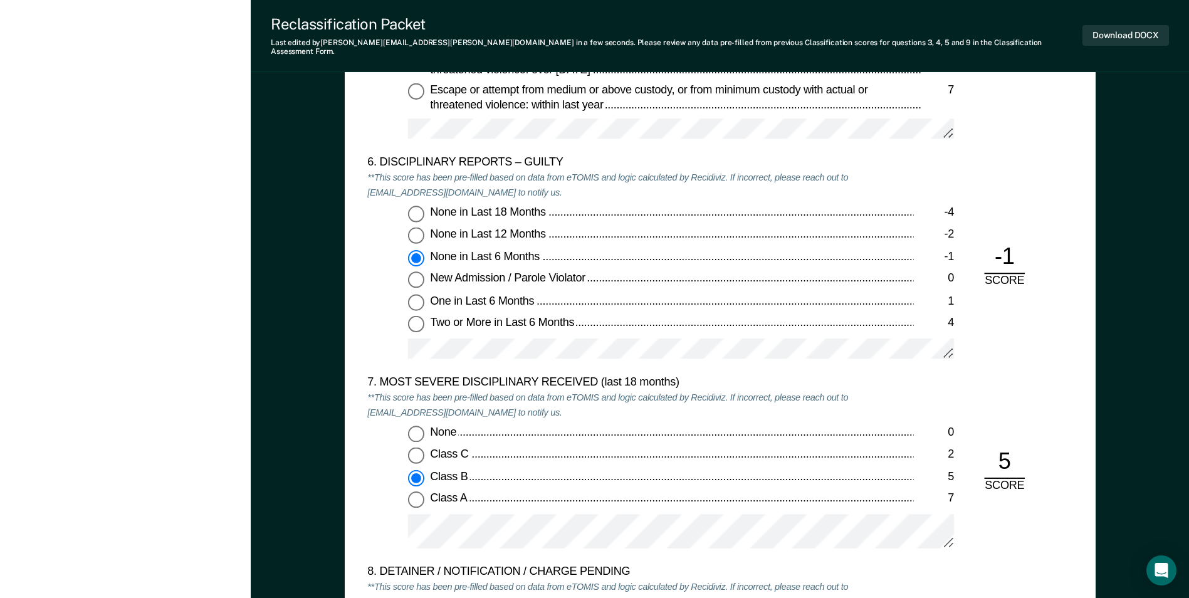
click at [615, 250] on div "None in Last 6 Months" at bounding box center [671, 257] width 483 height 15
click at [424, 250] on input "None in Last 6 Months -1" at bounding box center [416, 258] width 16 height 16
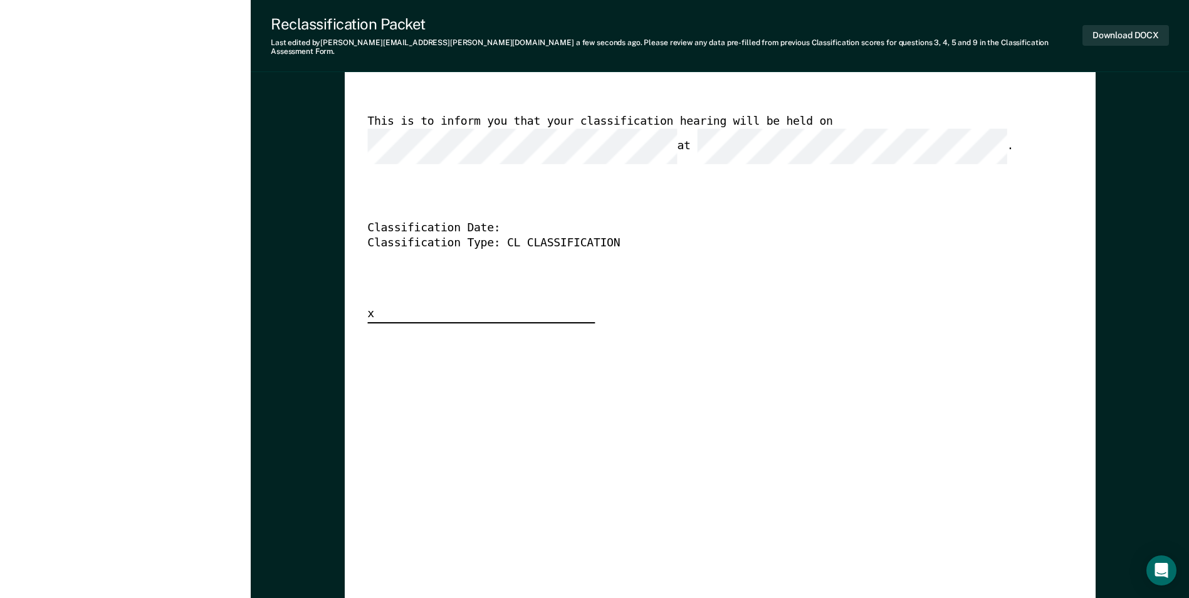
scroll to position [3259, 0]
click at [1123, 28] on button "Download DOCX" at bounding box center [1125, 35] width 86 height 21
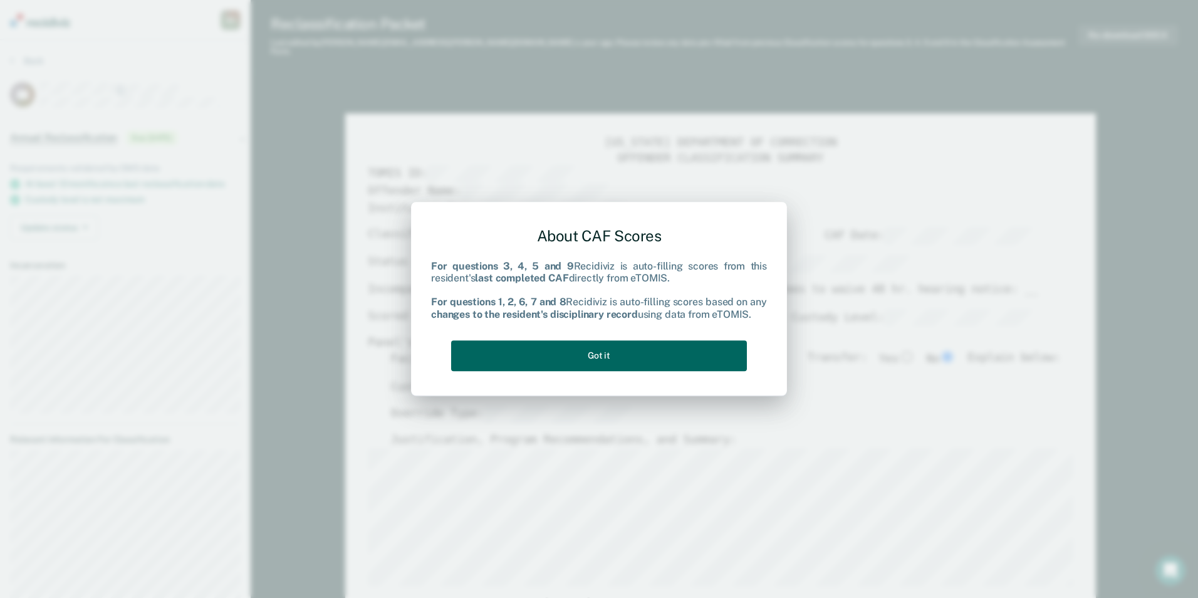
click at [595, 349] on button "Got it" at bounding box center [599, 355] width 296 height 31
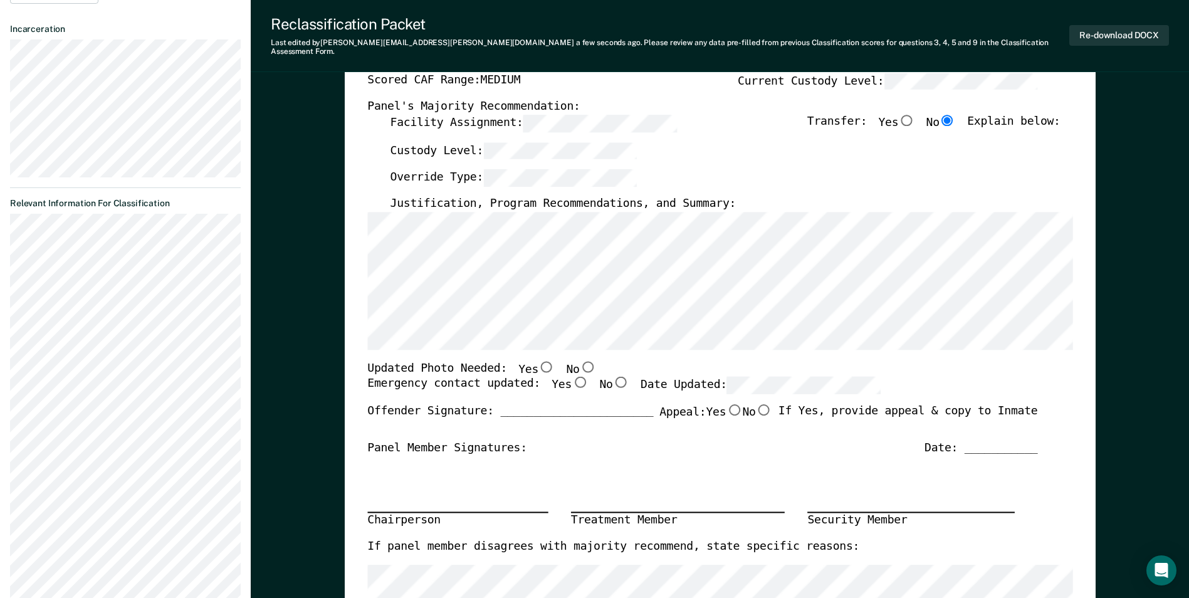
scroll to position [251, 0]
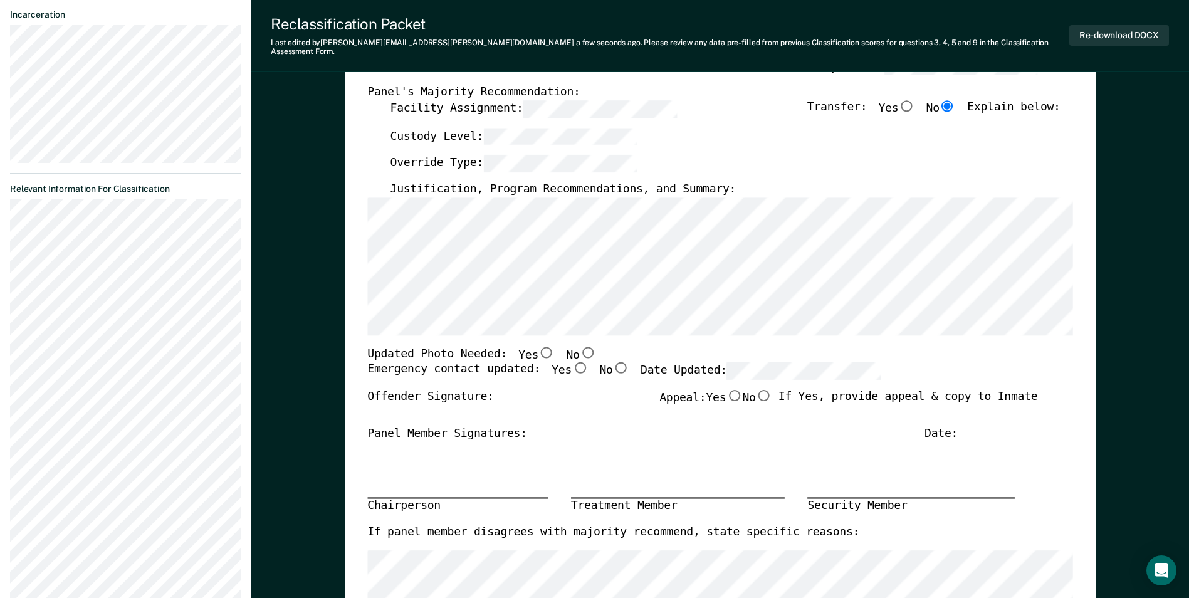
click at [579, 346] on input "No" at bounding box center [587, 351] width 16 height 11
type textarea "x"
radio input "true"
click at [572, 362] on input "Yes" at bounding box center [580, 367] width 16 height 11
type textarea "x"
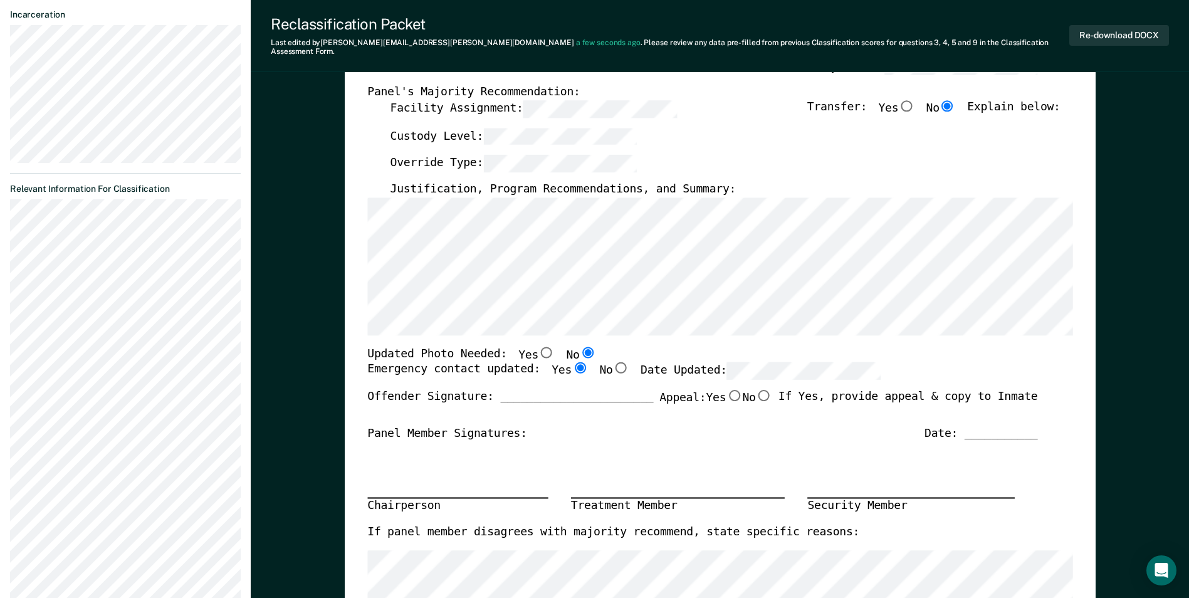
radio input "true"
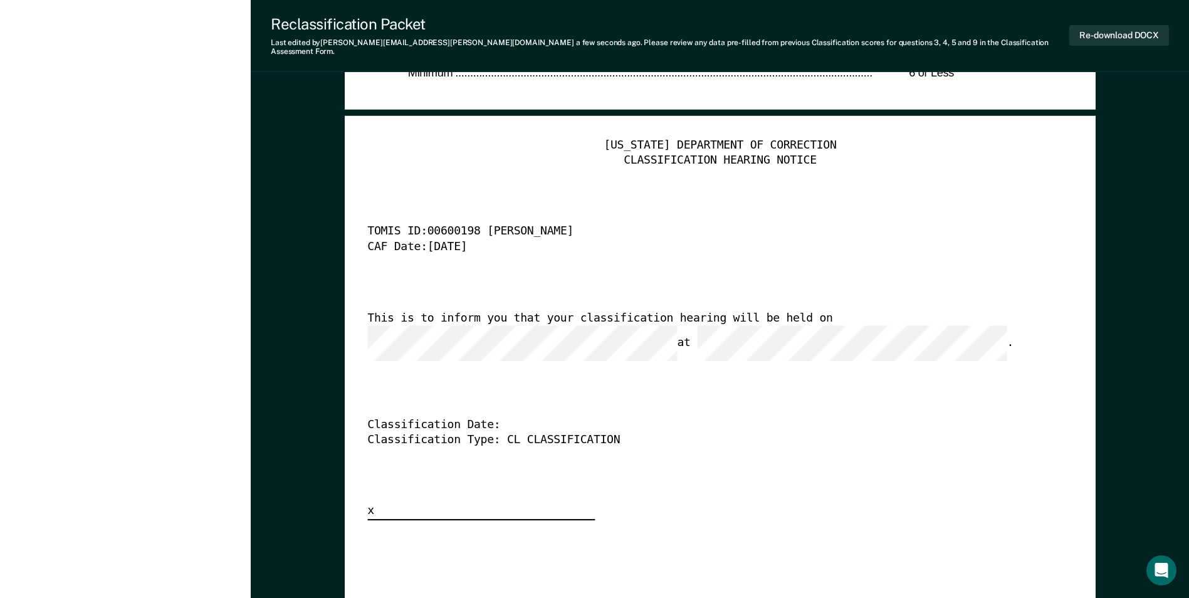
scroll to position [3196, 0]
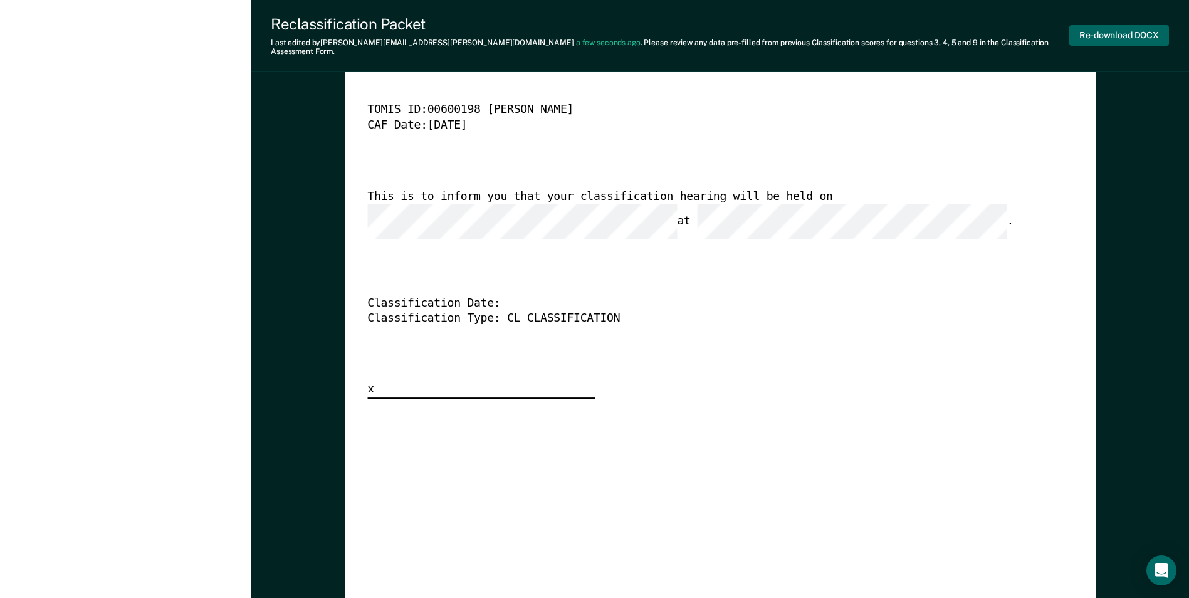
click at [1112, 33] on button "Re-download DOCX" at bounding box center [1119, 35] width 100 height 21
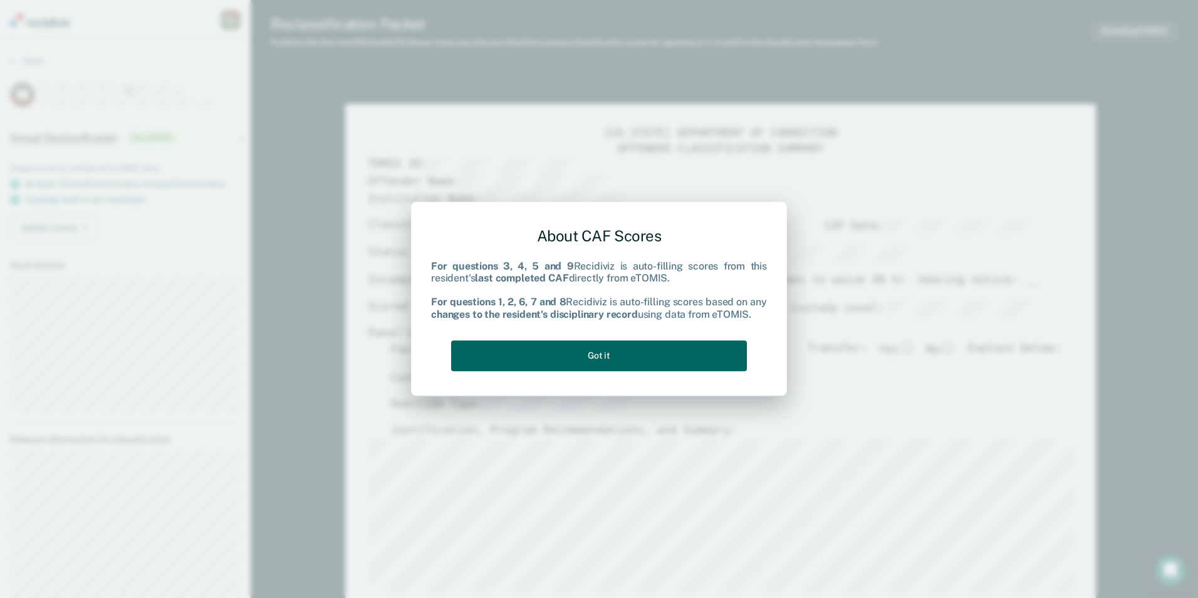
click at [597, 360] on button "Got it" at bounding box center [599, 355] width 296 height 31
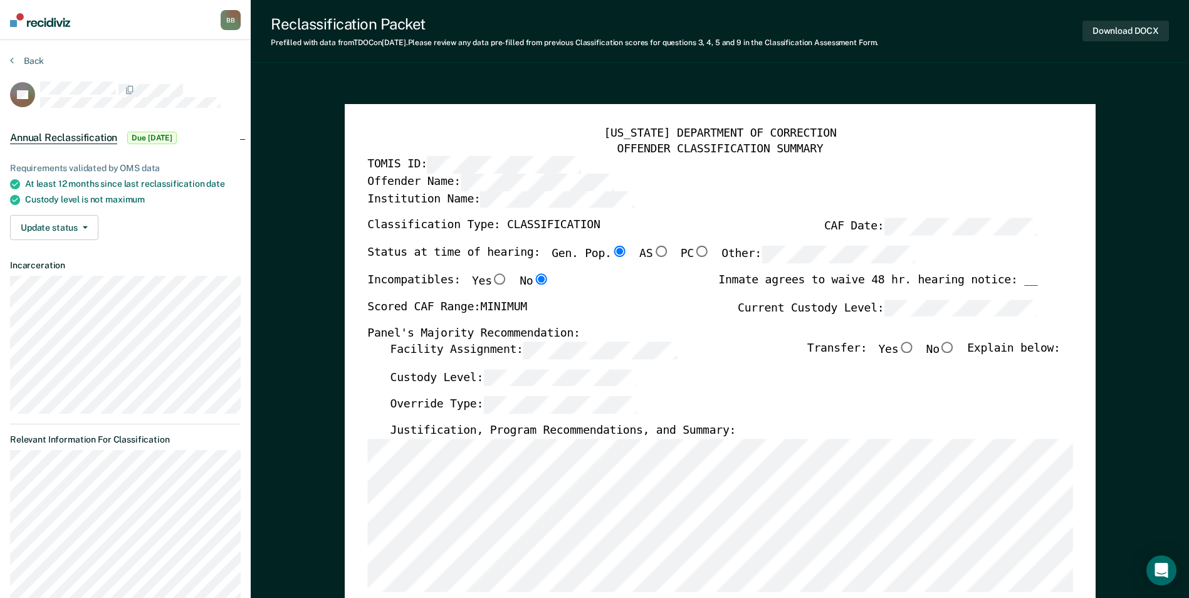
click at [956, 345] on input "No" at bounding box center [947, 347] width 16 height 11
type textarea "x"
radio input "true"
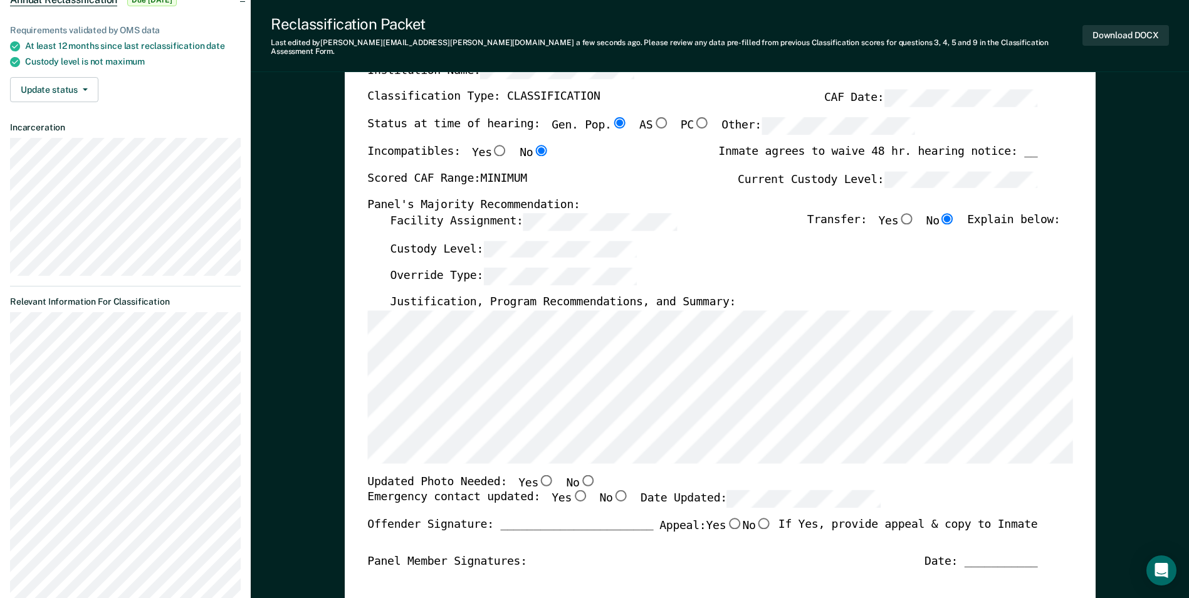
scroll to position [188, 0]
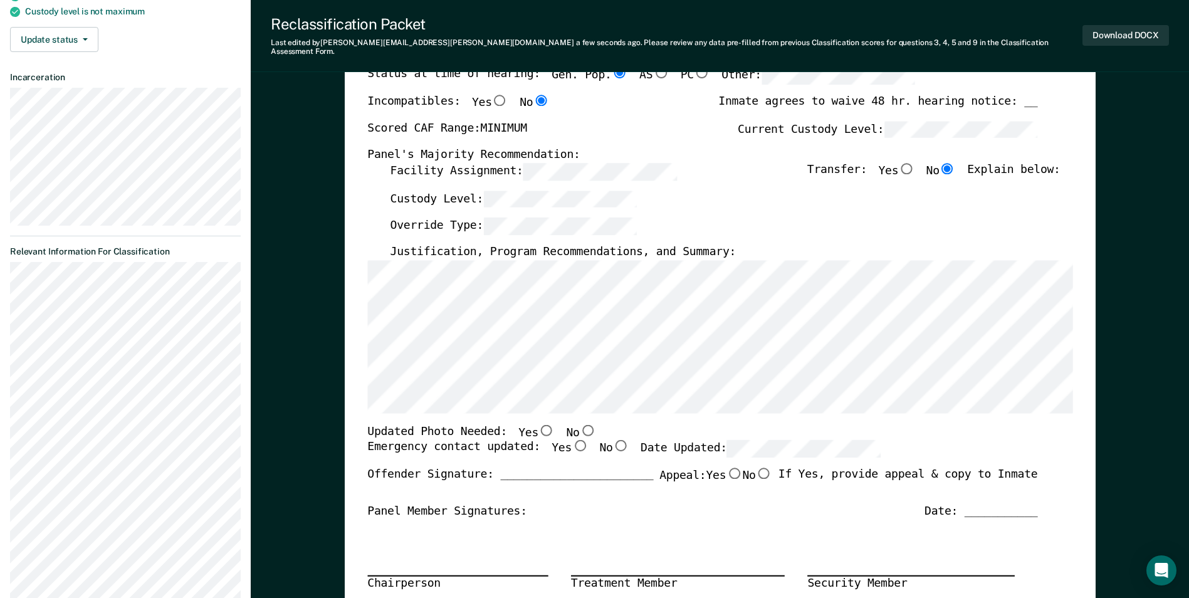
click at [579, 424] on input "No" at bounding box center [587, 429] width 16 height 11
type textarea "x"
radio input "true"
click at [572, 440] on input "Yes" at bounding box center [580, 445] width 16 height 11
type textarea "x"
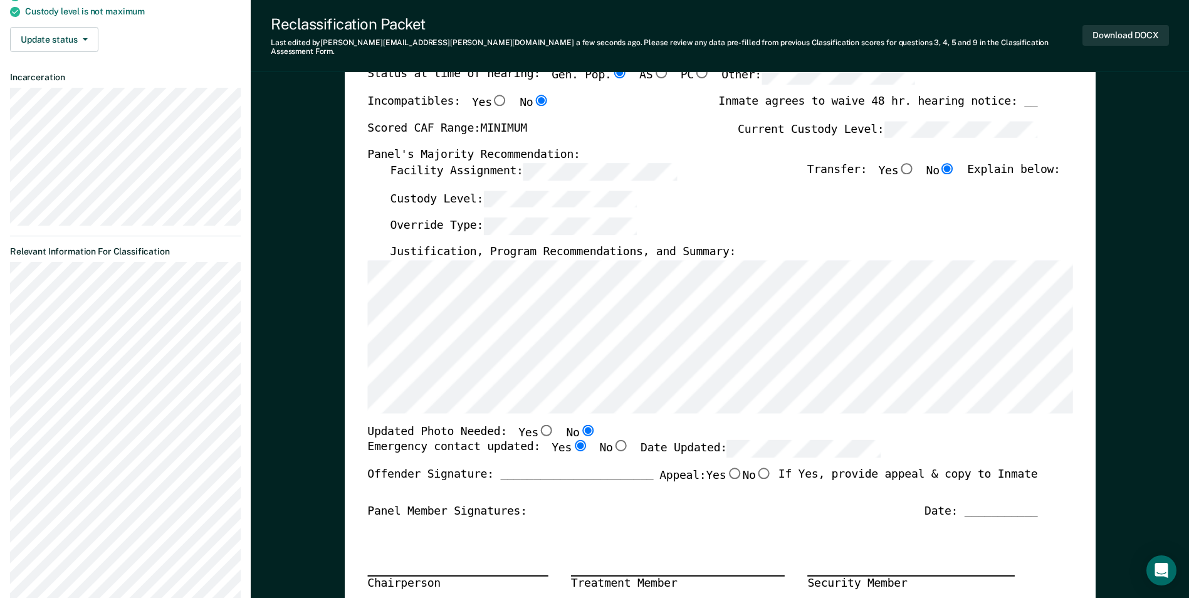
radio input "true"
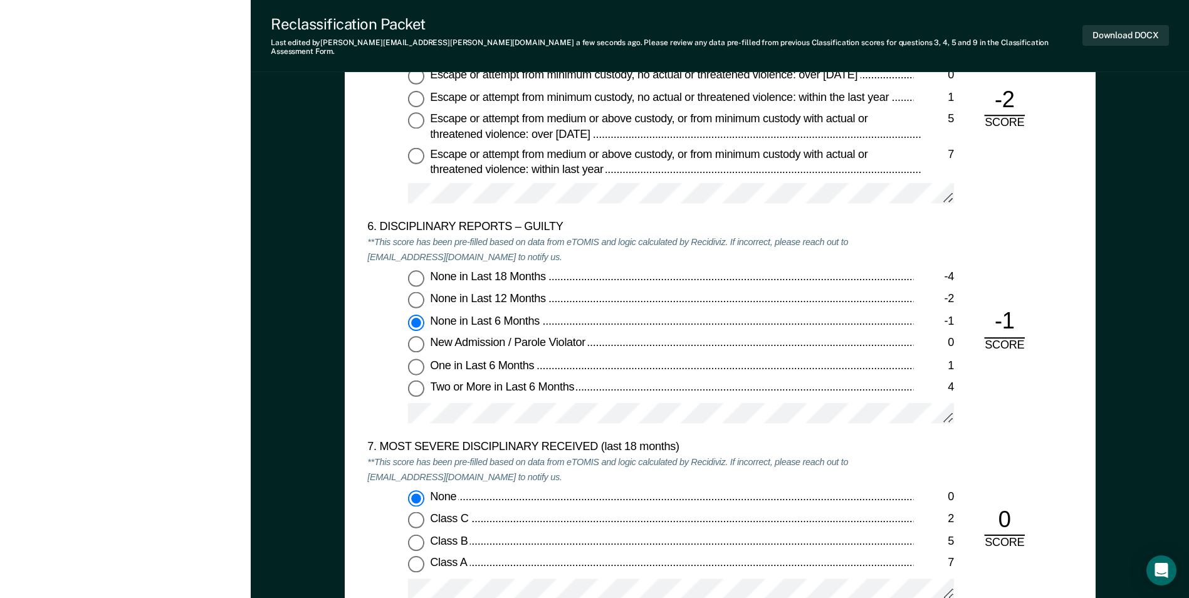
scroll to position [2131, 0]
click at [414, 292] on input "None in Last 12 Months -2" at bounding box center [416, 298] width 16 height 16
type textarea "x"
radio input "true"
radio input "false"
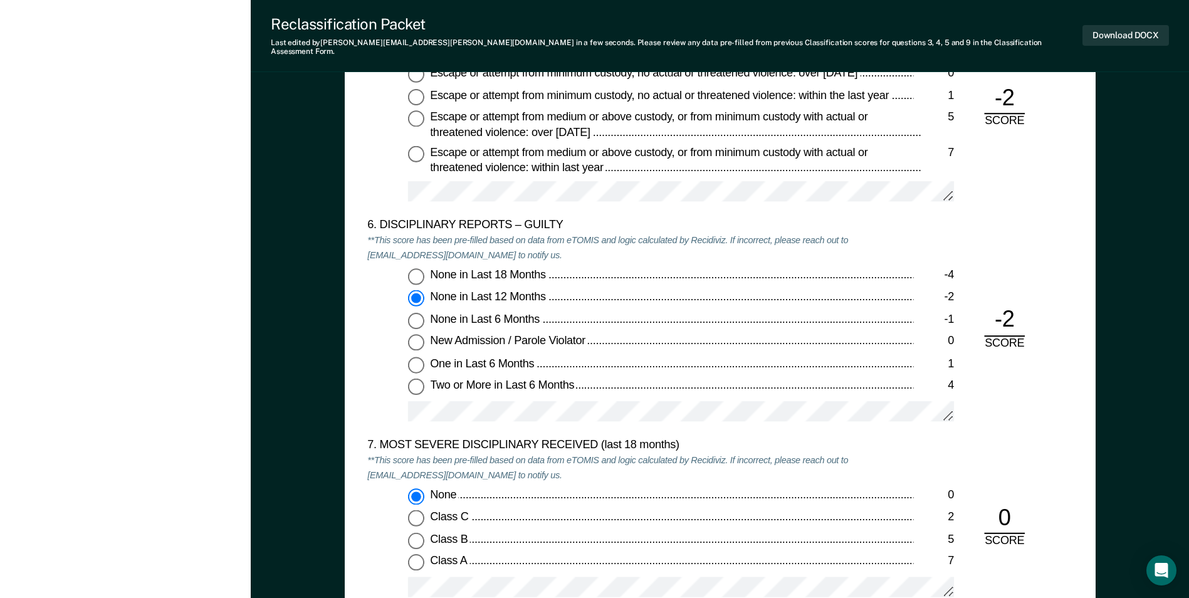
click at [417, 313] on input "None in Last 6 Months -1" at bounding box center [416, 321] width 16 height 16
type textarea "x"
radio input "false"
radio input "true"
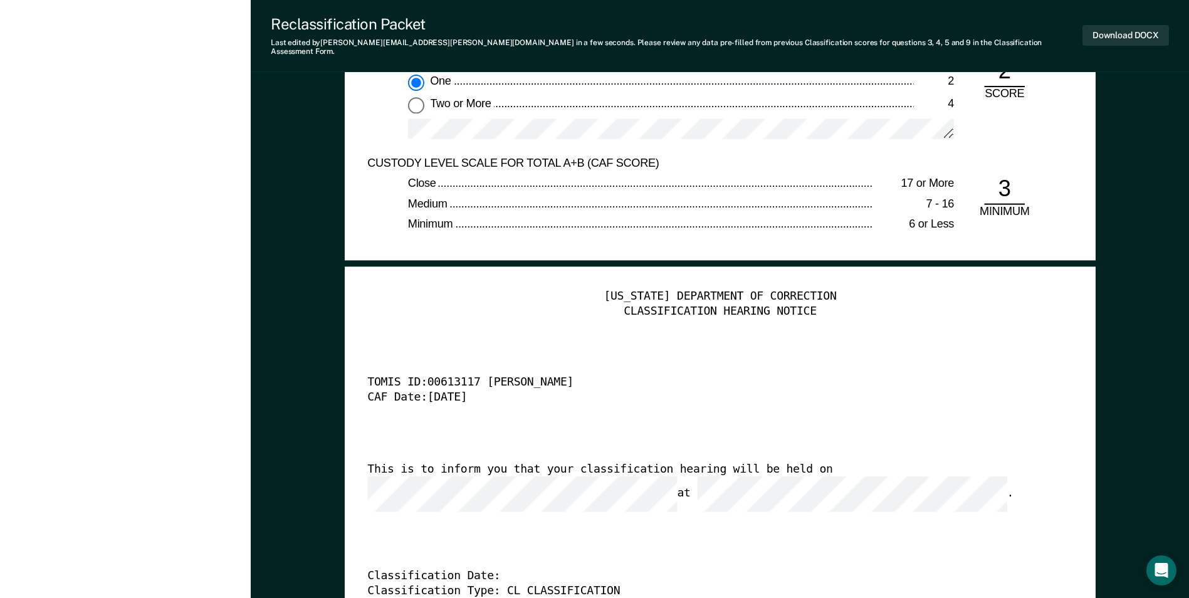
scroll to position [2945, 0]
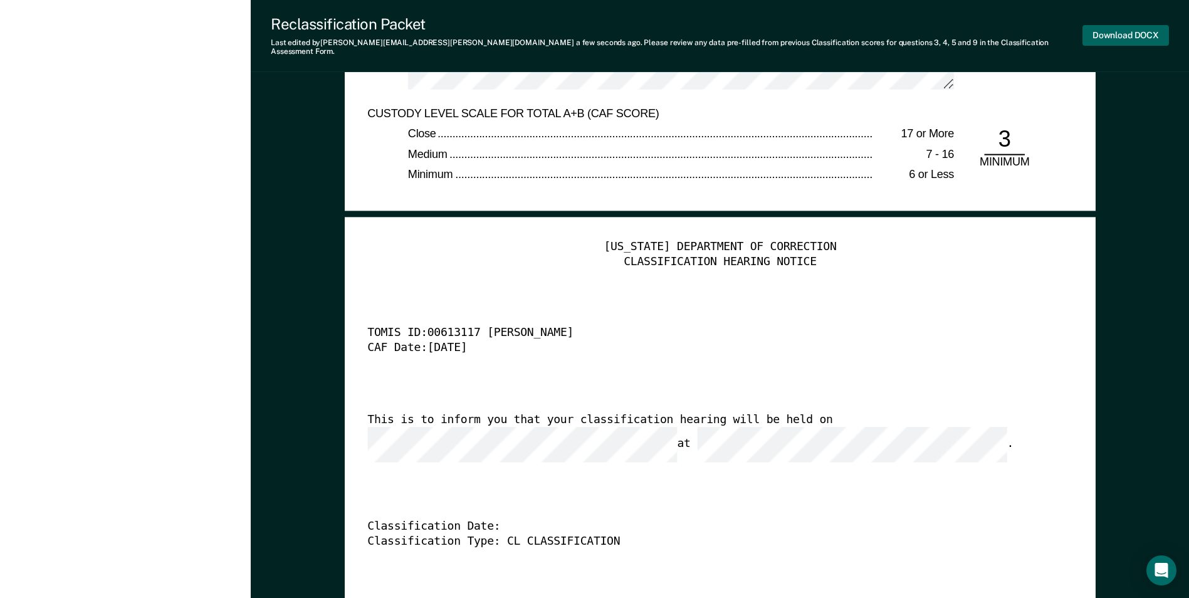
click at [1134, 25] on button "Download DOCX" at bounding box center [1125, 35] width 86 height 21
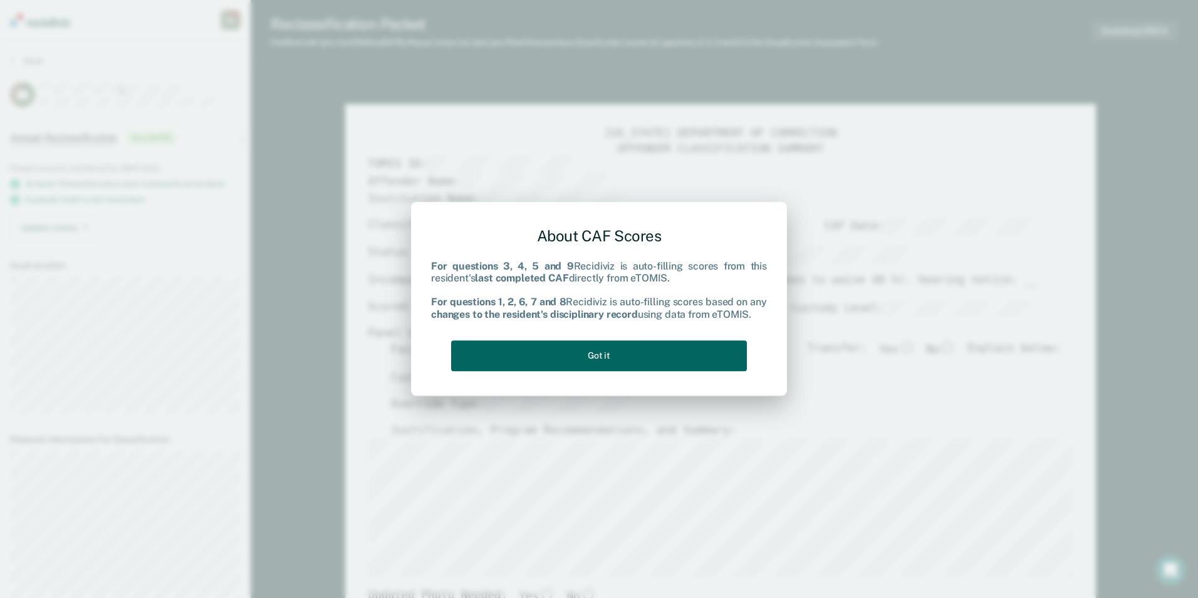
click at [589, 355] on button "Got it" at bounding box center [599, 355] width 296 height 31
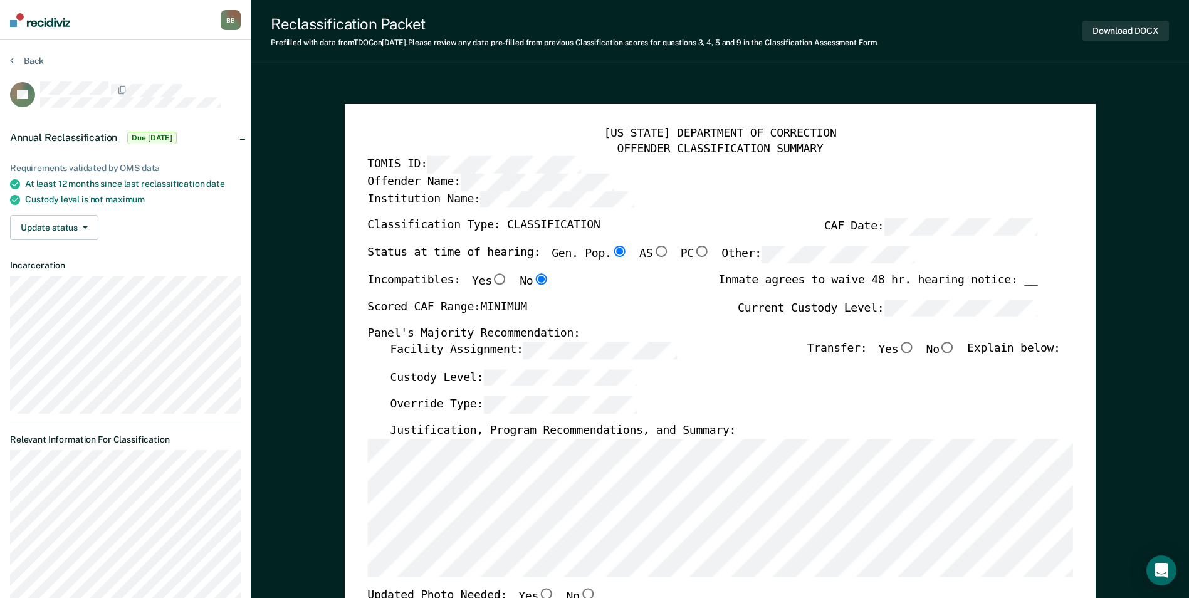
click at [956, 348] on input "No" at bounding box center [947, 347] width 16 height 11
type textarea "x"
radio input "true"
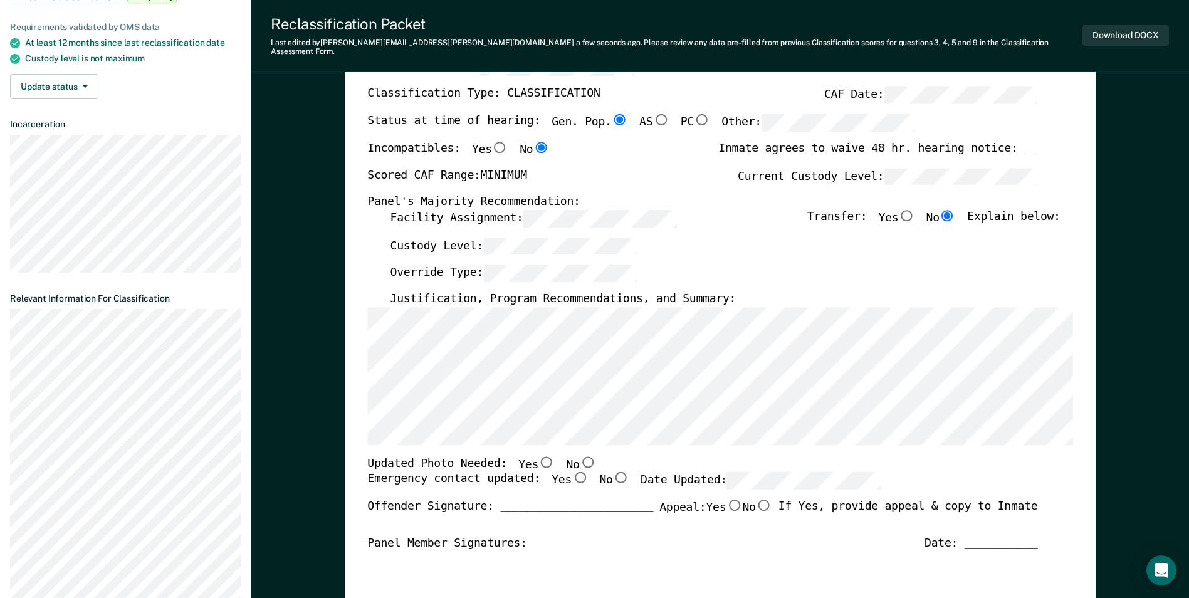
scroll to position [125, 0]
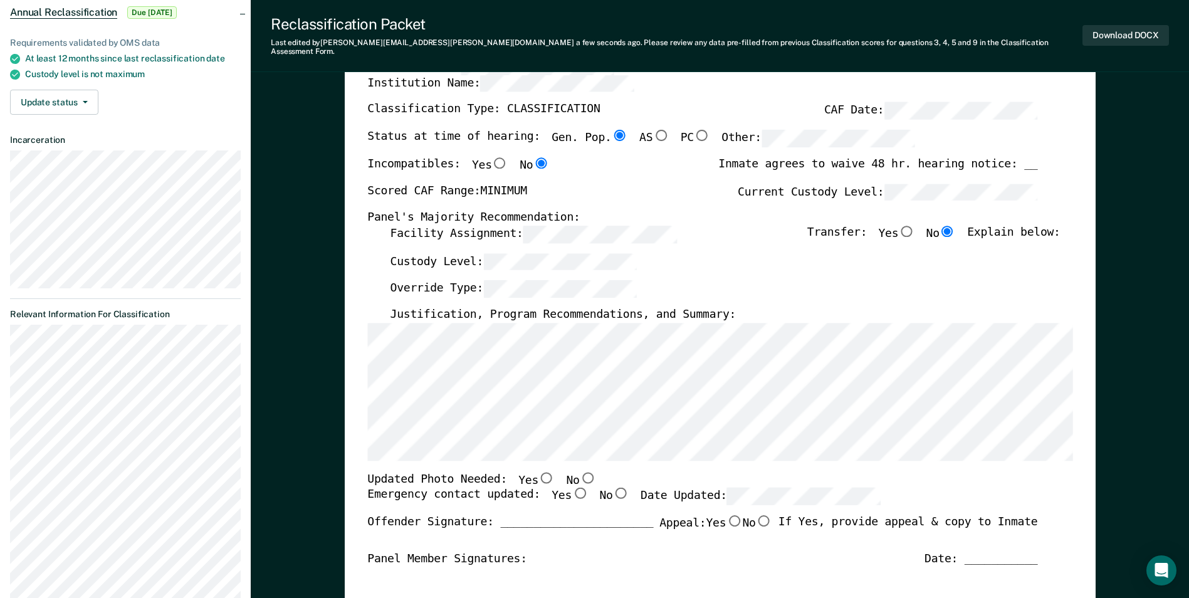
click at [579, 471] on input "No" at bounding box center [587, 476] width 16 height 11
type textarea "x"
radio input "true"
click at [572, 488] on input "Yes" at bounding box center [580, 493] width 16 height 11
type textarea "x"
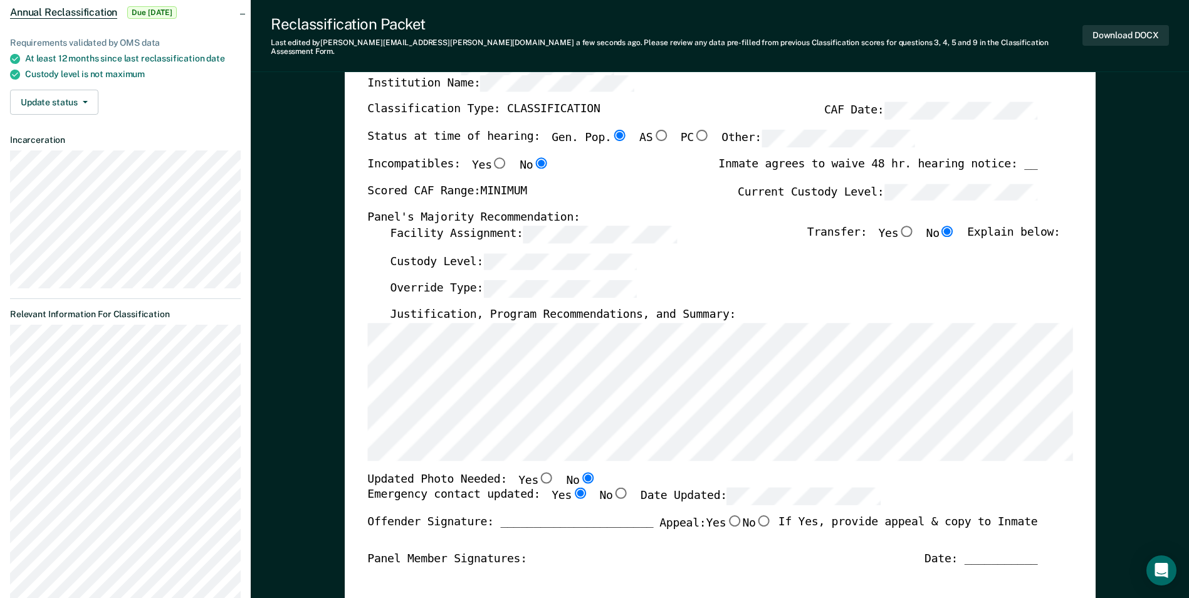
radio input "true"
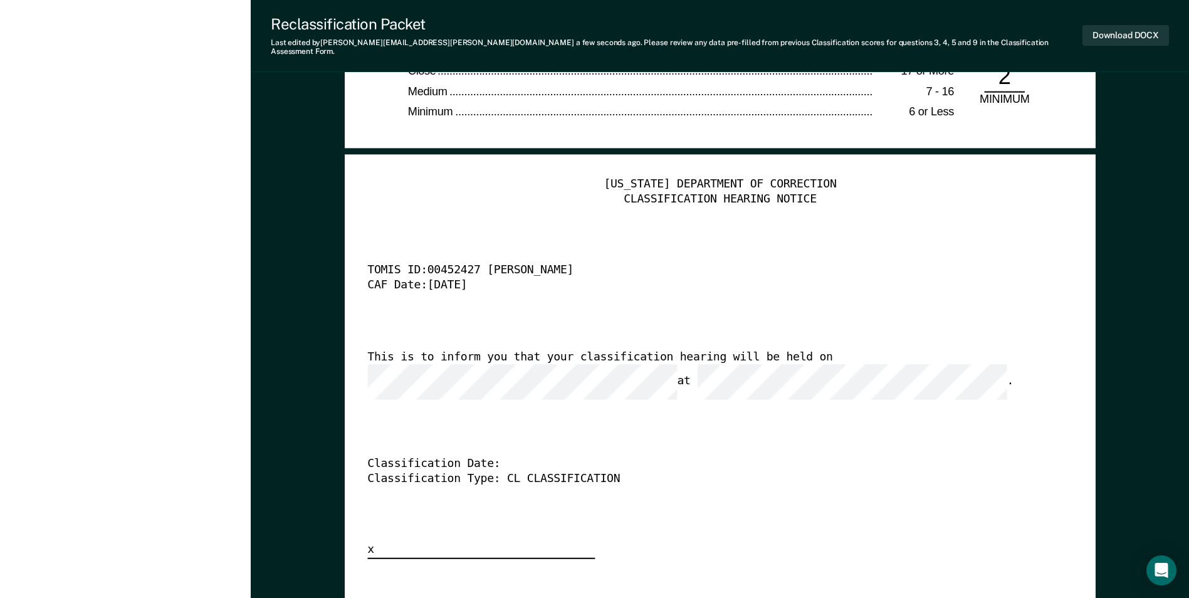
scroll to position [3196, 0]
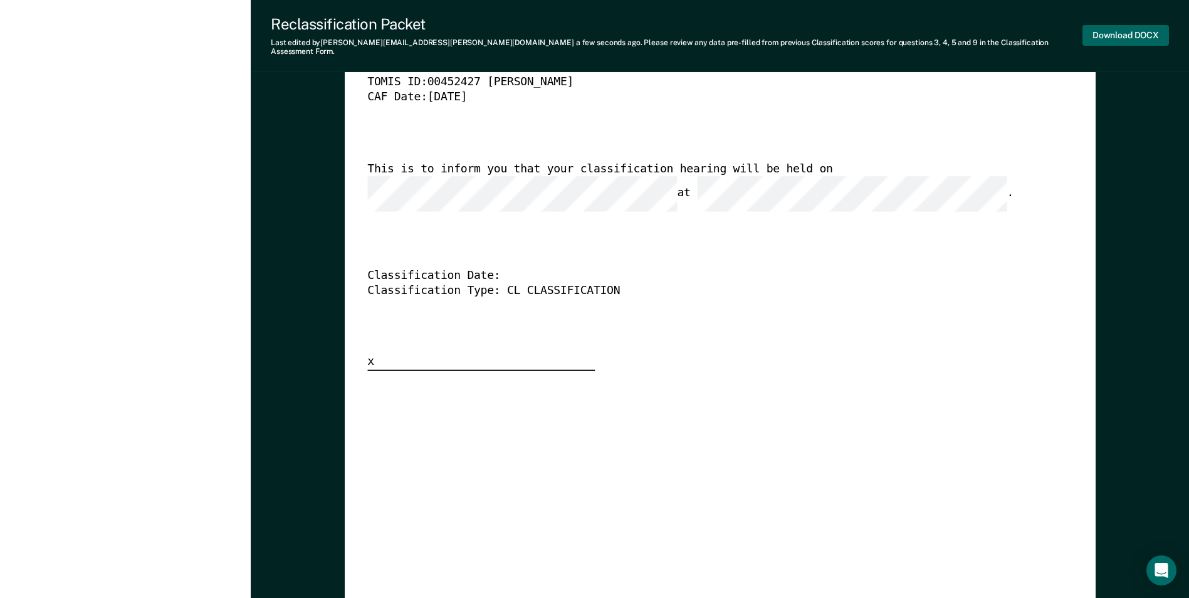
click at [1114, 33] on button "Download DOCX" at bounding box center [1125, 35] width 86 height 21
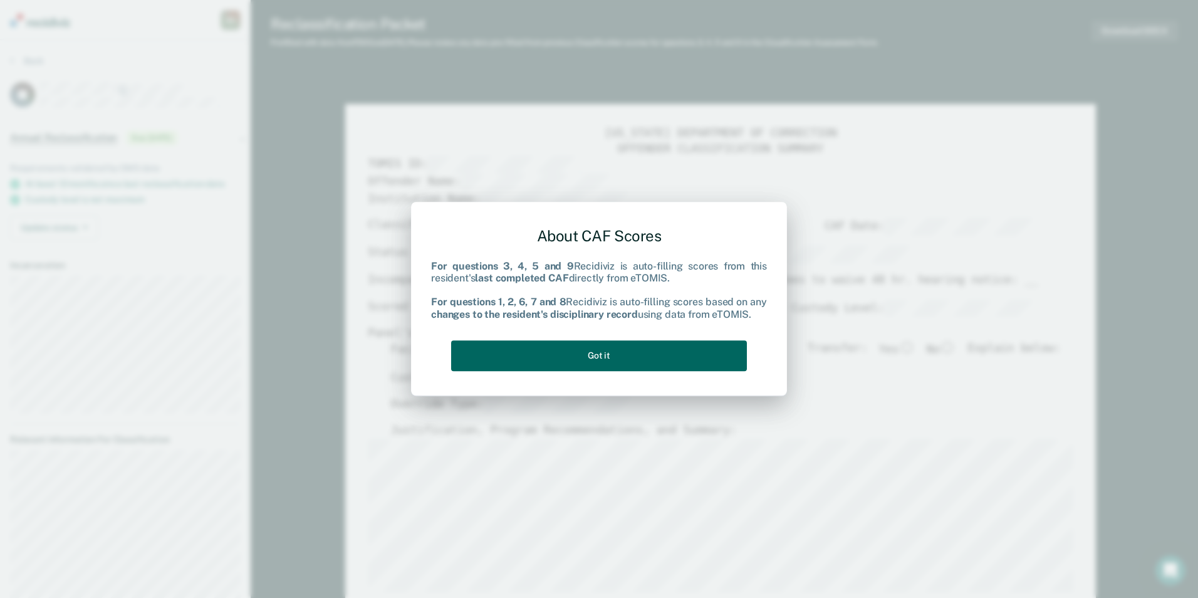
click at [622, 362] on button "Got it" at bounding box center [599, 355] width 296 height 31
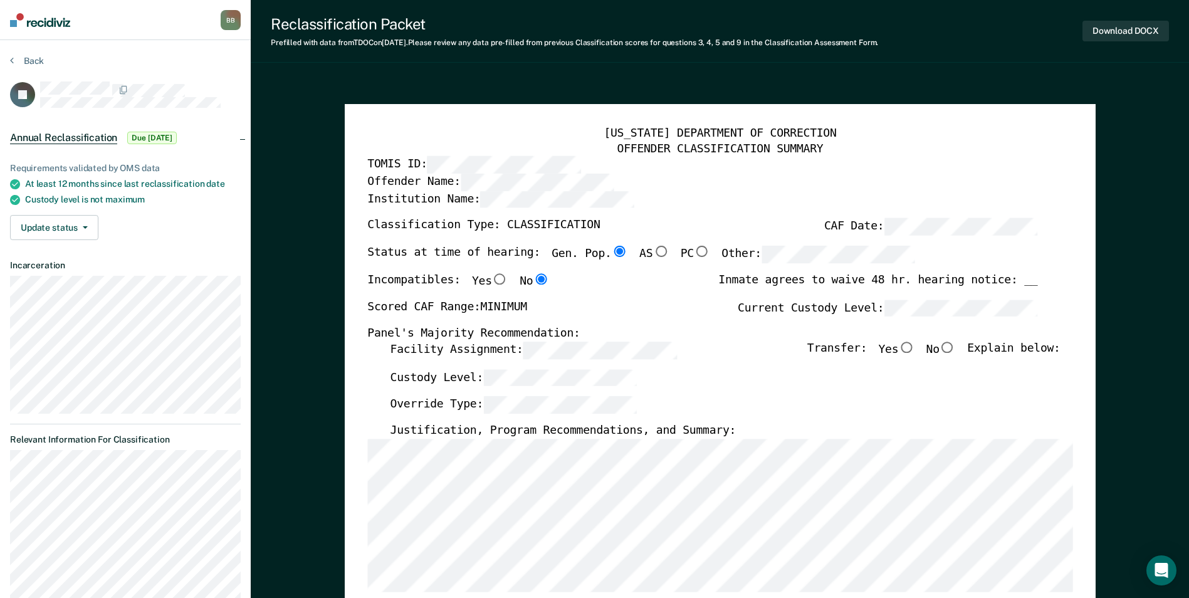
click at [956, 347] on input "No" at bounding box center [947, 347] width 16 height 11
type textarea "x"
radio input "true"
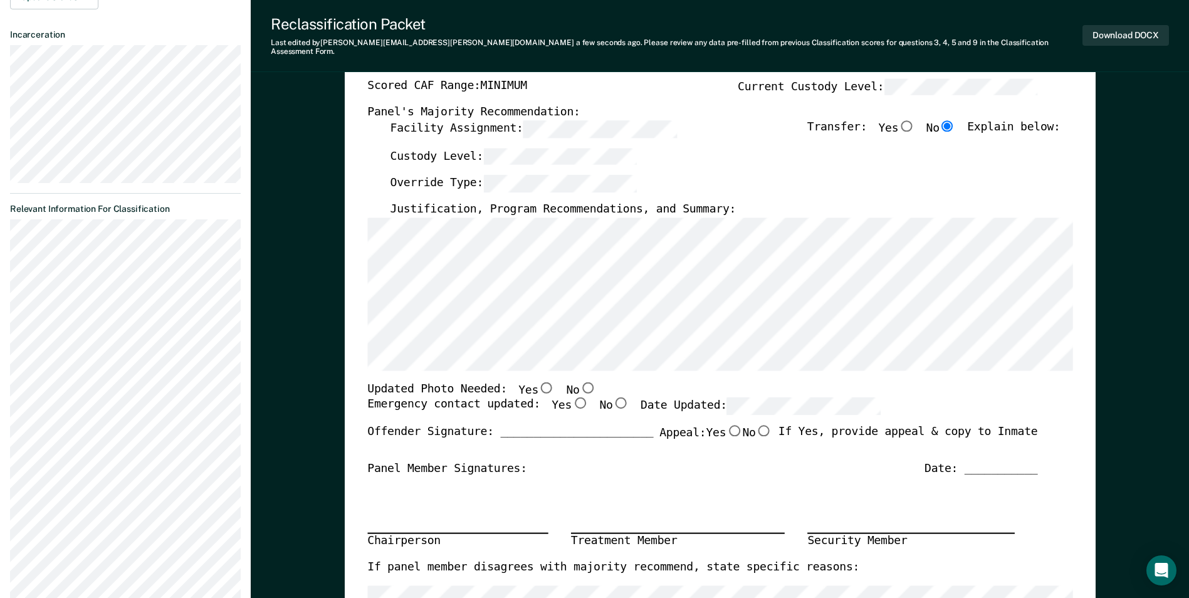
scroll to position [251, 0]
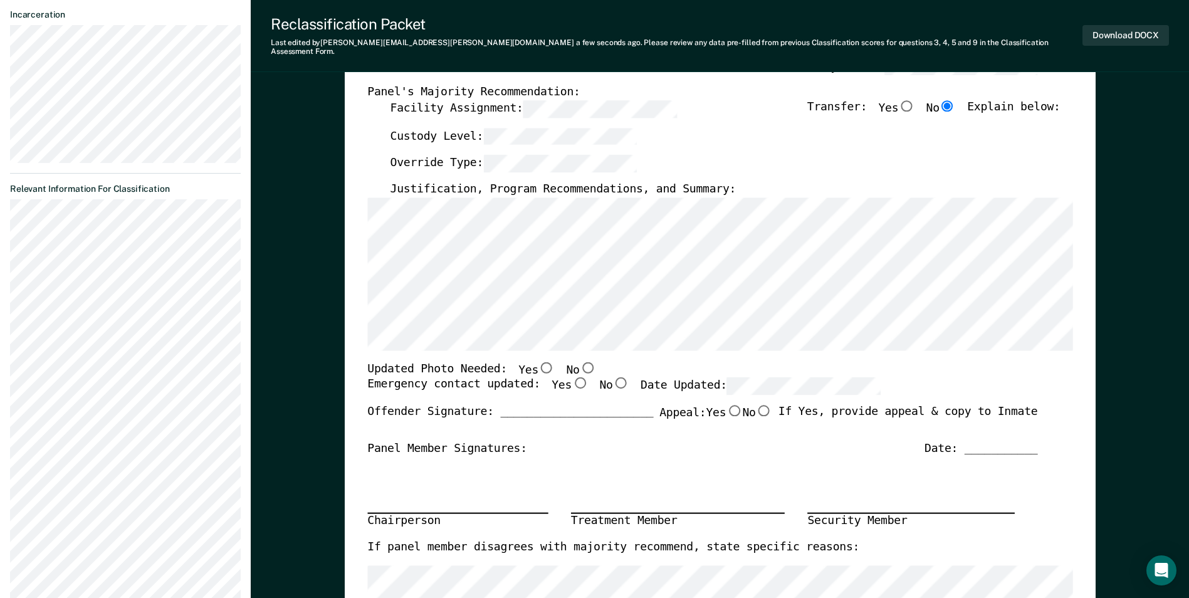
click at [579, 361] on input "No" at bounding box center [587, 366] width 16 height 11
type textarea "x"
radio input "true"
click at [572, 377] on input "Yes" at bounding box center [580, 382] width 16 height 11
type textarea "x"
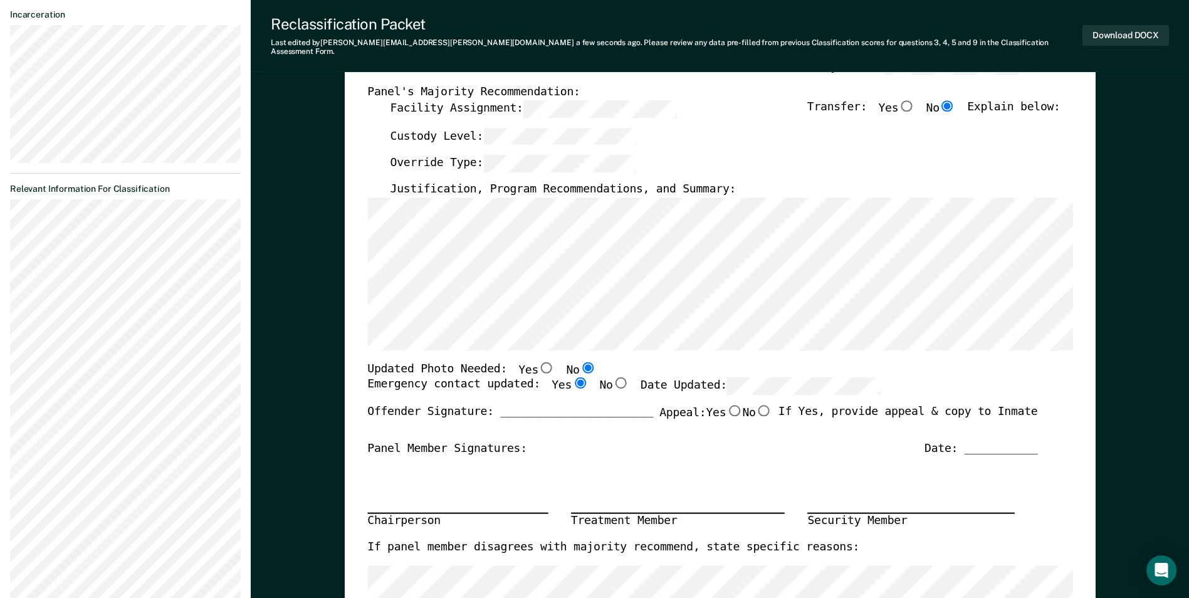
radio input "true"
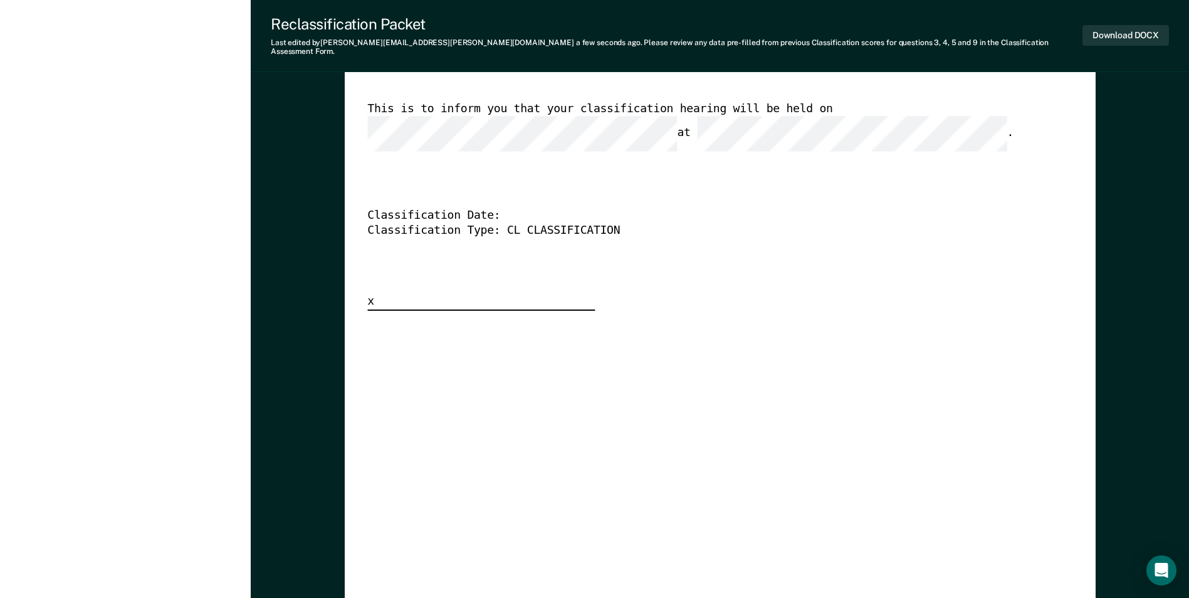
scroll to position [2818, 0]
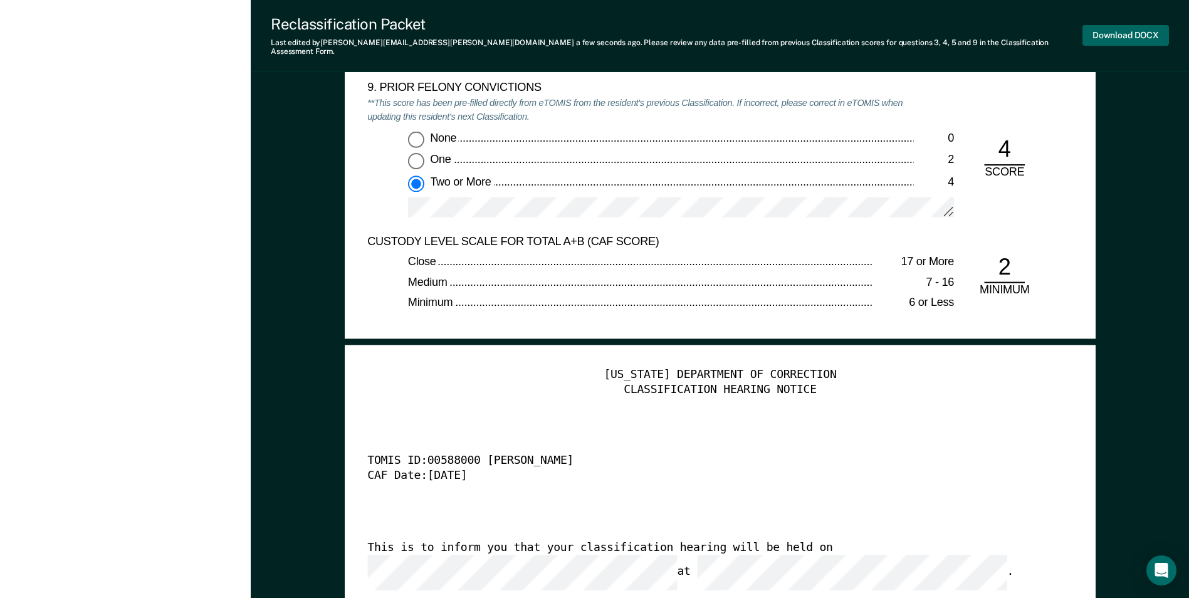
click at [1117, 28] on button "Download DOCX" at bounding box center [1125, 35] width 86 height 21
type textarea "x"
